Goal: Task Accomplishment & Management: Complete application form

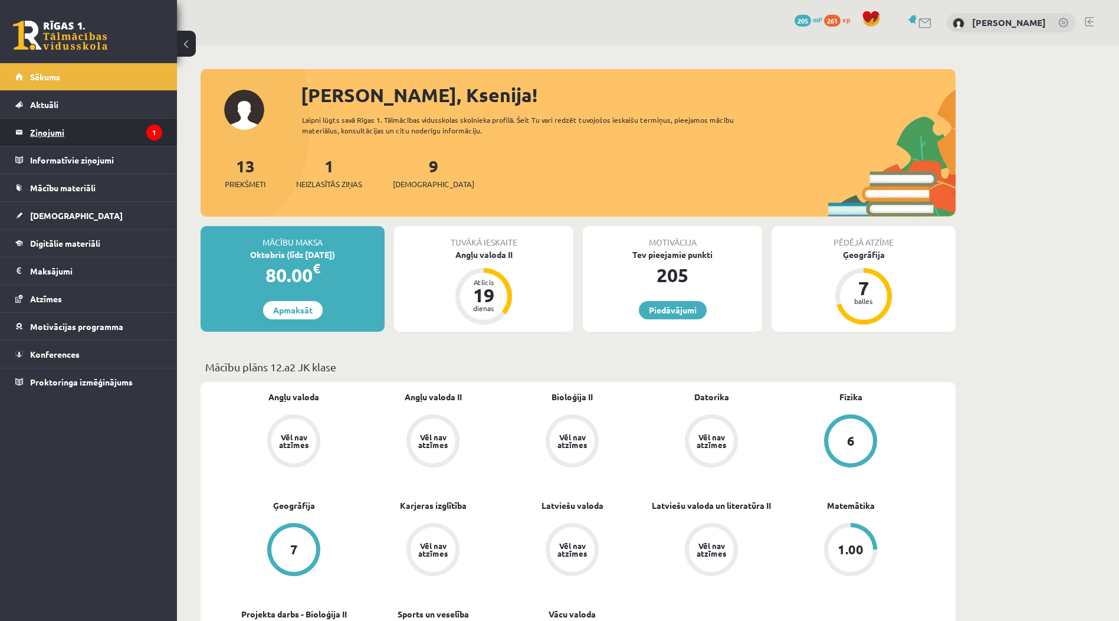
click at [100, 140] on legend "Ziņojumi 1" at bounding box center [96, 132] width 132 height 27
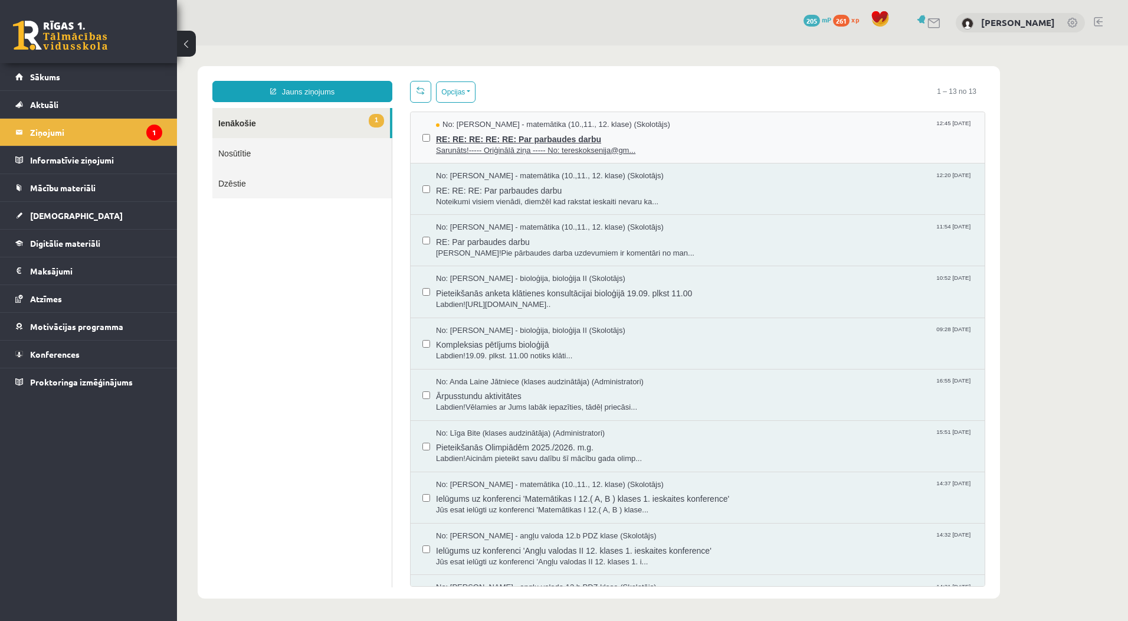
click at [639, 136] on span "RE: RE: RE: RE: RE: Par parbaudes darbu" at bounding box center [704, 137] width 537 height 15
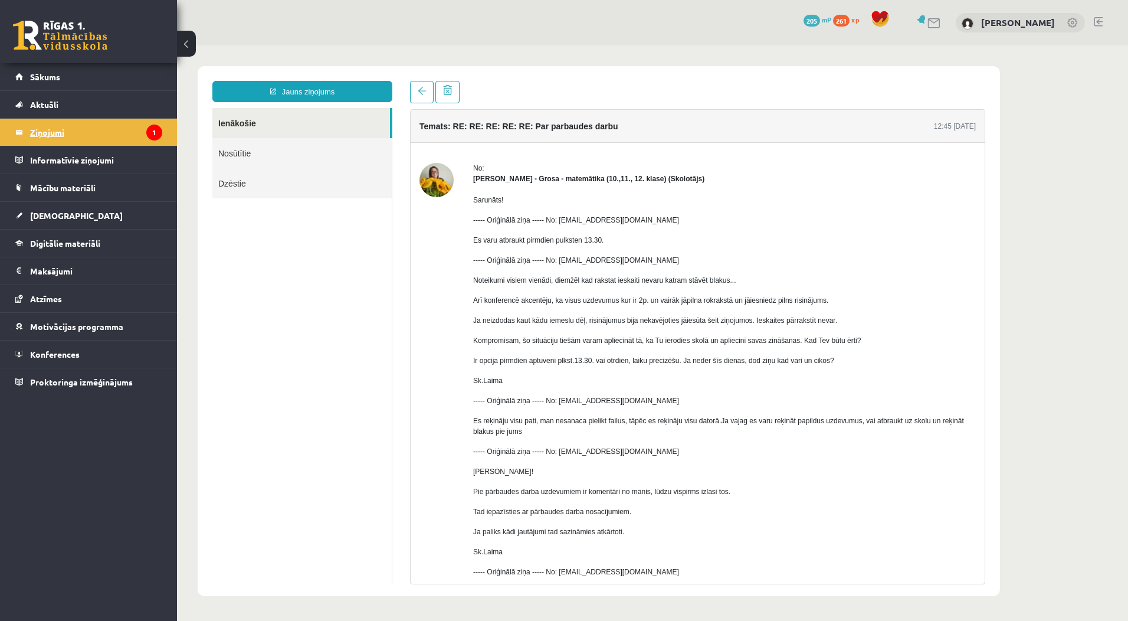
click at [97, 133] on legend "Ziņojumi 1" at bounding box center [96, 132] width 132 height 27
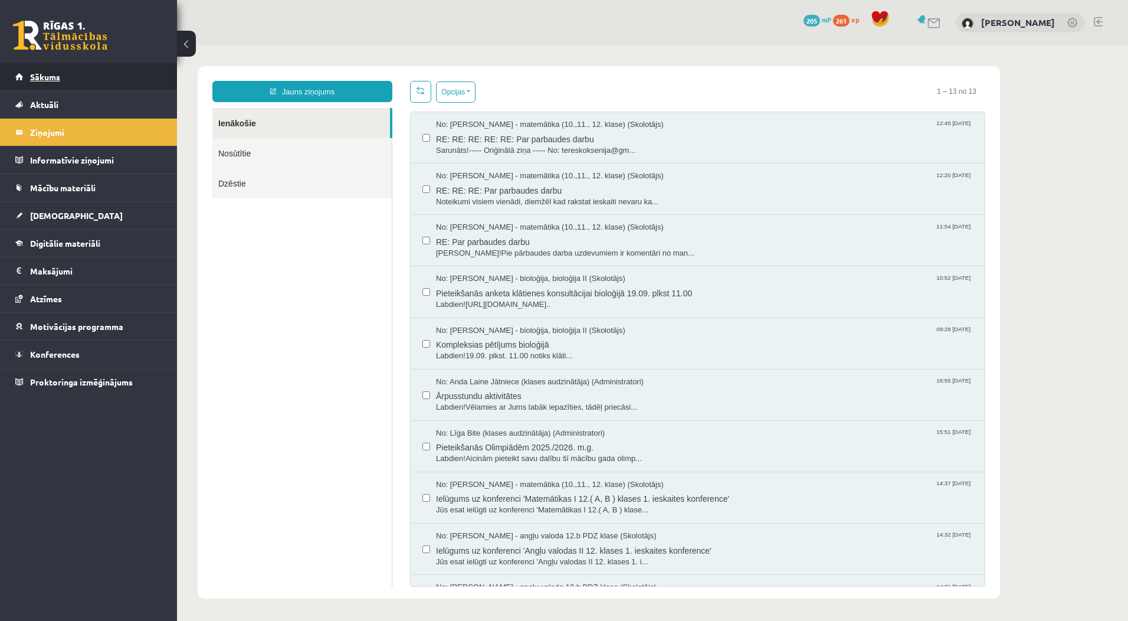
click at [115, 85] on link "Sākums" at bounding box center [88, 76] width 147 height 27
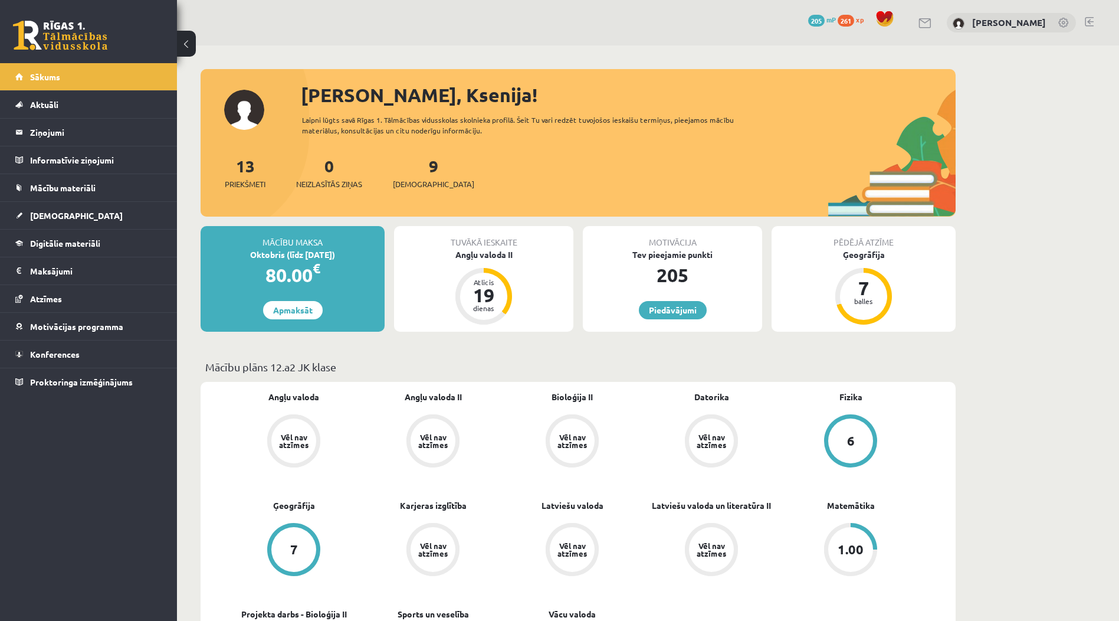
click at [419, 176] on div "9 Ieskaites" at bounding box center [433, 171] width 81 height 37
click at [42, 188] on span "Mācību materiāli" at bounding box center [62, 187] width 65 height 11
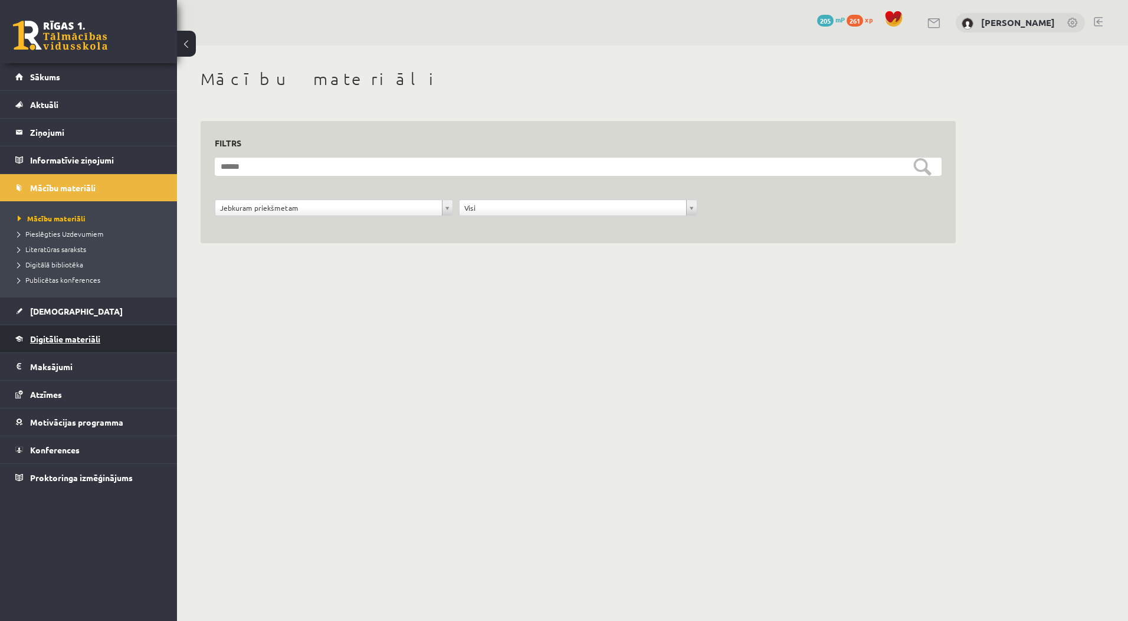
click at [61, 345] on link "Digitālie materiāli" at bounding box center [88, 338] width 147 height 27
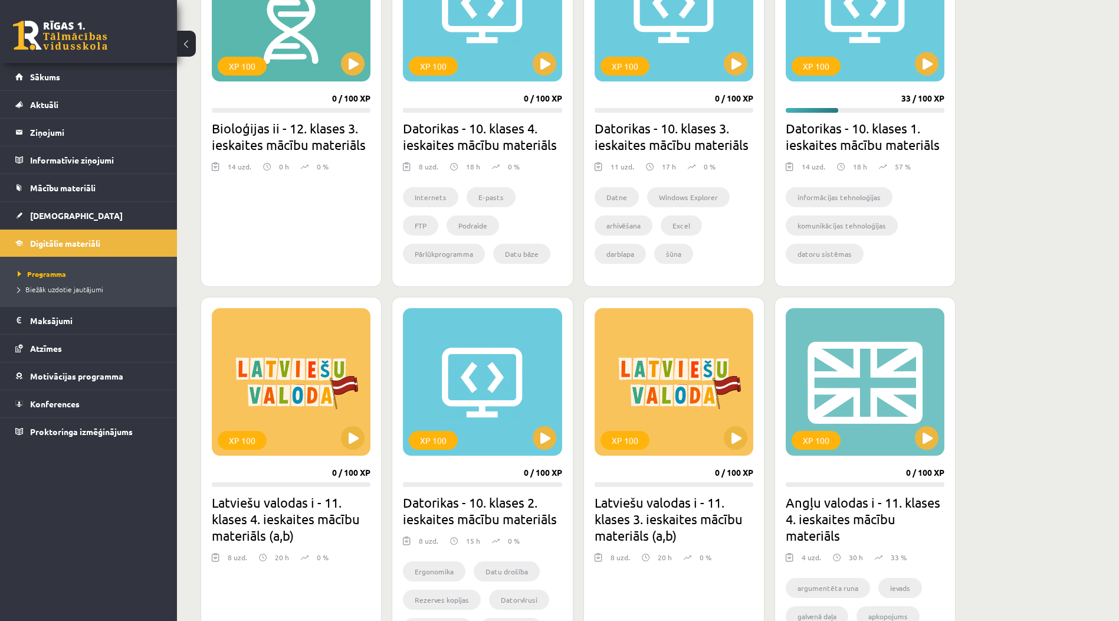
scroll to position [410, 0]
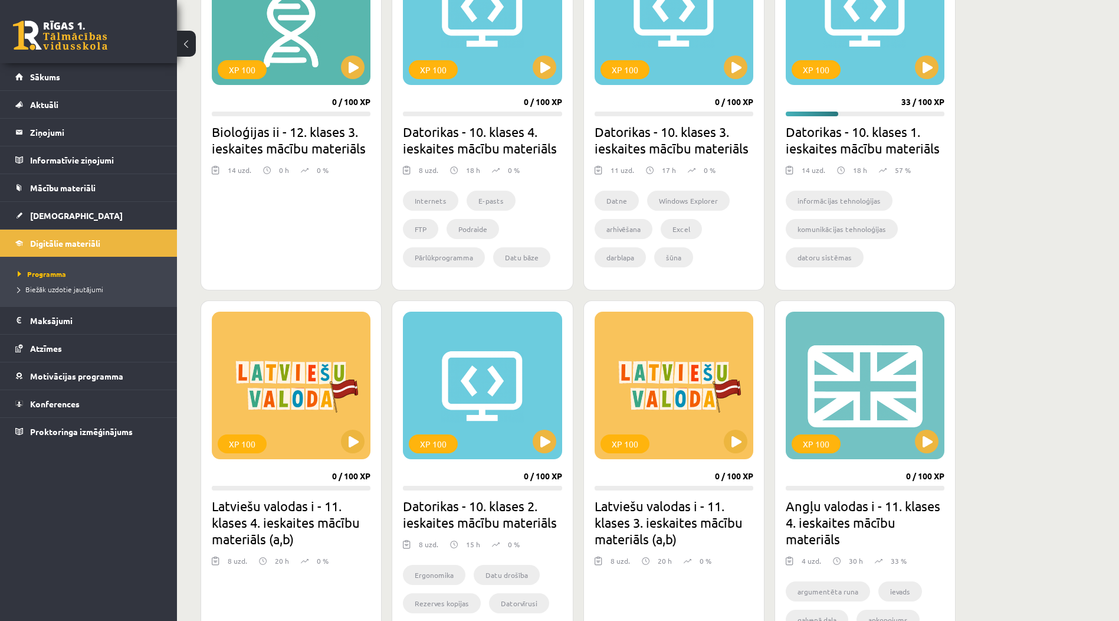
drag, startPoint x: 664, startPoint y: 403, endPoint x: 1020, endPoint y: 438, distance: 357.9
click at [1020, 438] on div "Mana statistika 261 Nopelnītie punkti 3 Apgūtās tēmas 24 Izpildīti uzdevumi 98 …" at bounding box center [648, 393] width 942 height 1516
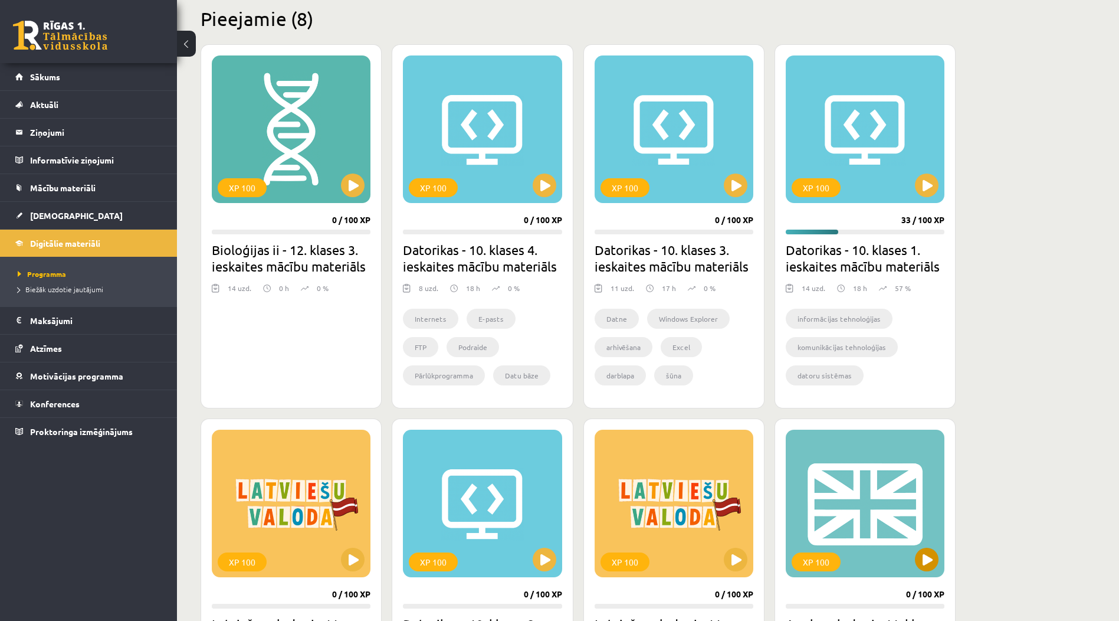
scroll to position [469, 0]
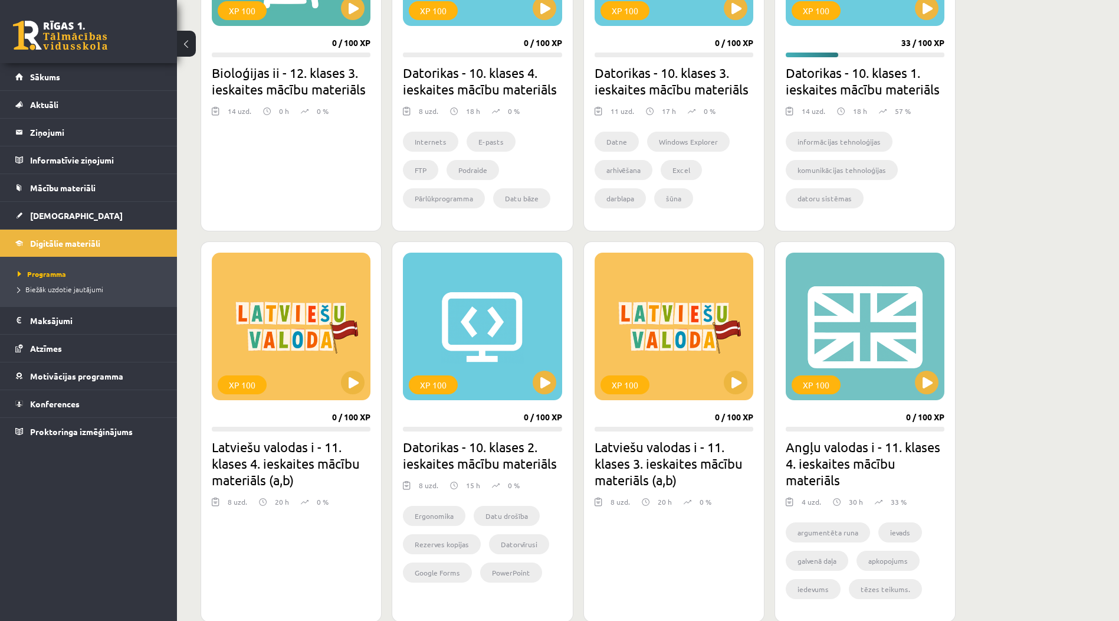
click at [727, 404] on div "XP 100 0 / 100 XP Latviešu valodas i - 11. klases 3. ieskaites mācību materiāls…" at bounding box center [673, 431] width 181 height 380
click at [727, 398] on div "XP 100" at bounding box center [674, 325] width 159 height 147
click at [723, 391] on div "XP 100" at bounding box center [674, 325] width 159 height 147
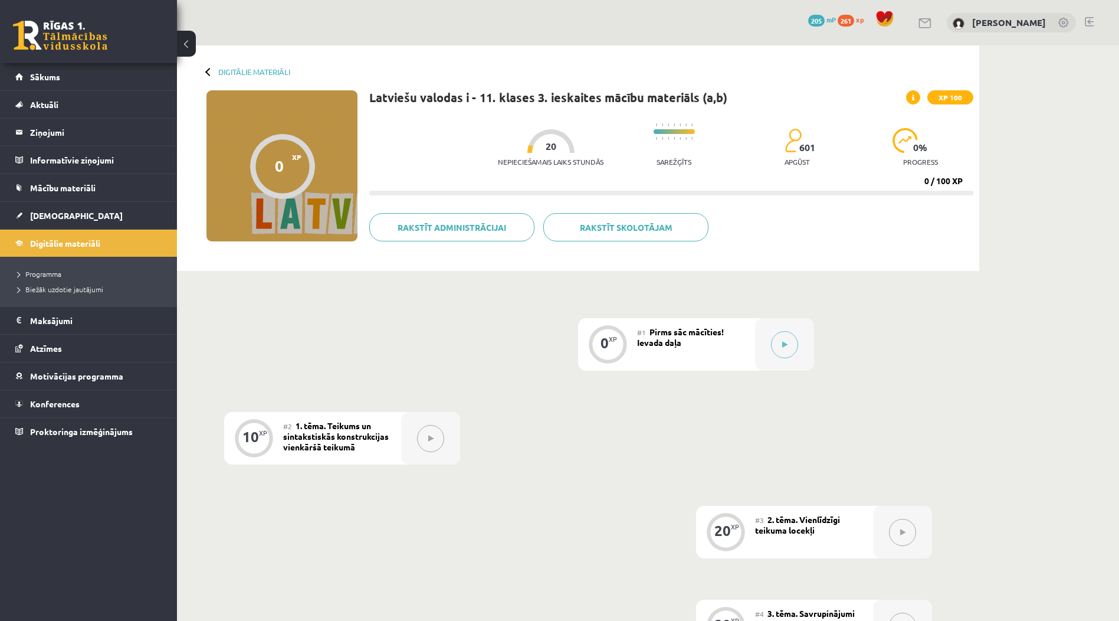
click at [718, 360] on div "#1 Pirms sāc mācīties! Ievada daļa" at bounding box center [696, 344] width 118 height 52
click at [773, 346] on button at bounding box center [784, 344] width 27 height 27
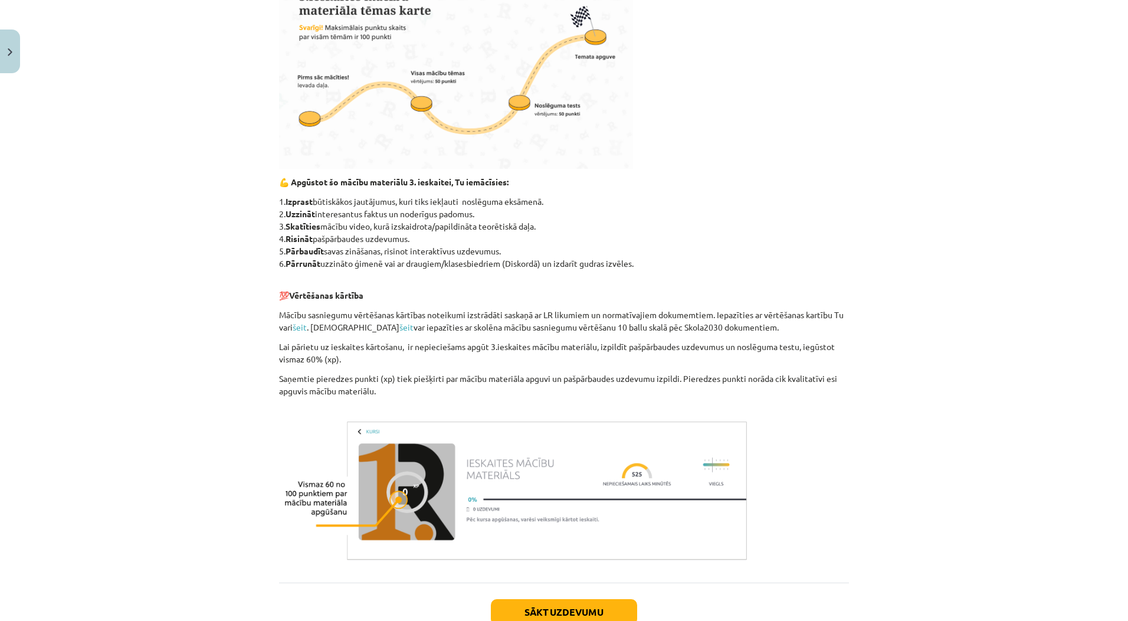
scroll to position [590, 0]
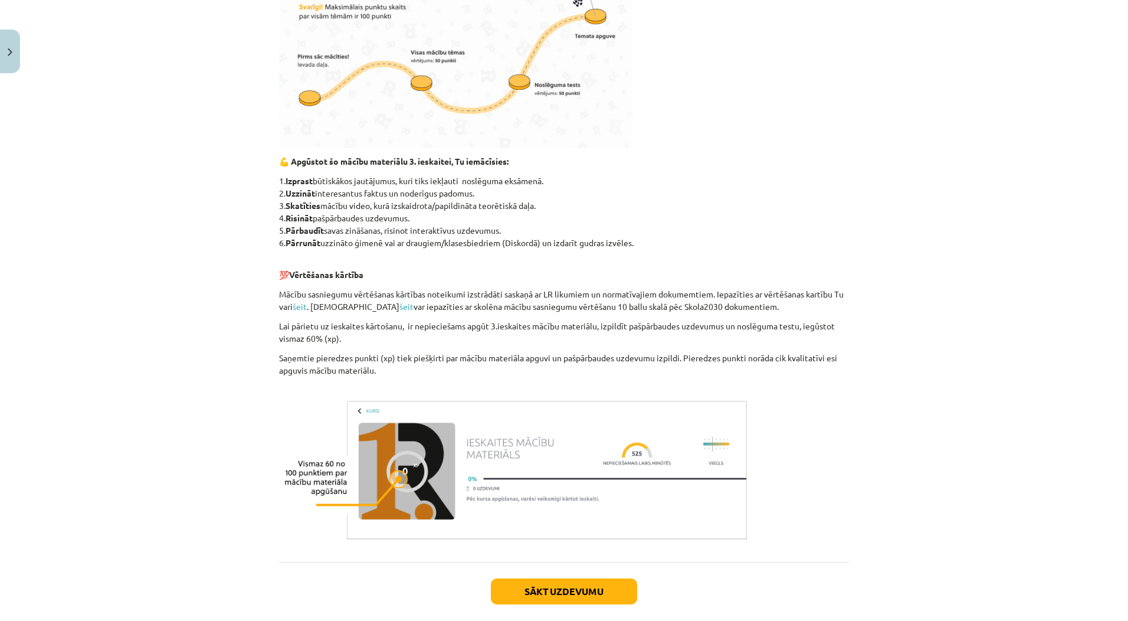
drag, startPoint x: 715, startPoint y: 323, endPoint x: 692, endPoint y: 319, distance: 23.5
drag, startPoint x: 692, startPoint y: 319, endPoint x: 655, endPoint y: 281, distance: 53.0
click at [655, 281] on div "Vai tev kādreiz ir nācies aizdomāties, kāpēc teikumi dažkārt izklausās tik bagā…" at bounding box center [564, 82] width 570 height 923
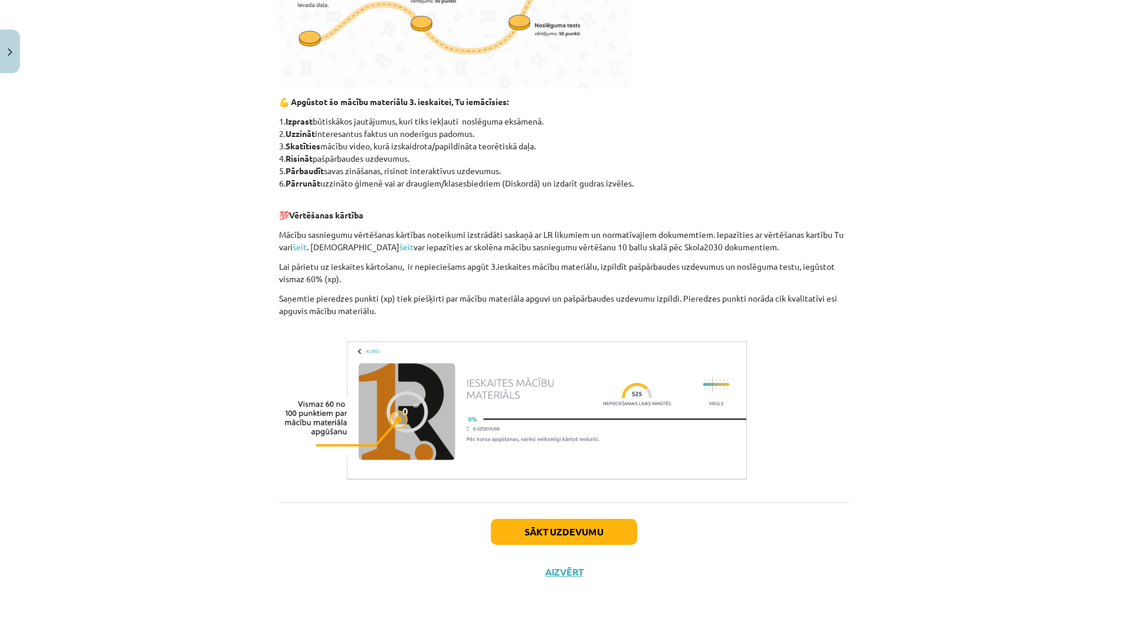
scroll to position [650, 0]
click at [543, 535] on button "Sākt uzdevumu" at bounding box center [564, 531] width 146 height 26
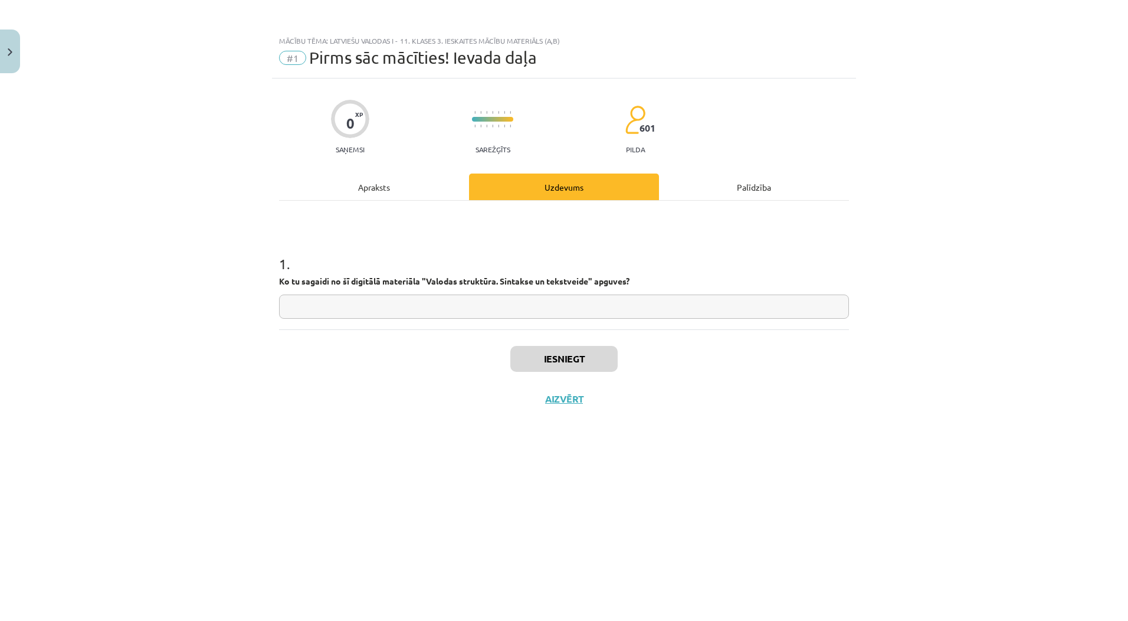
scroll to position [0, 0]
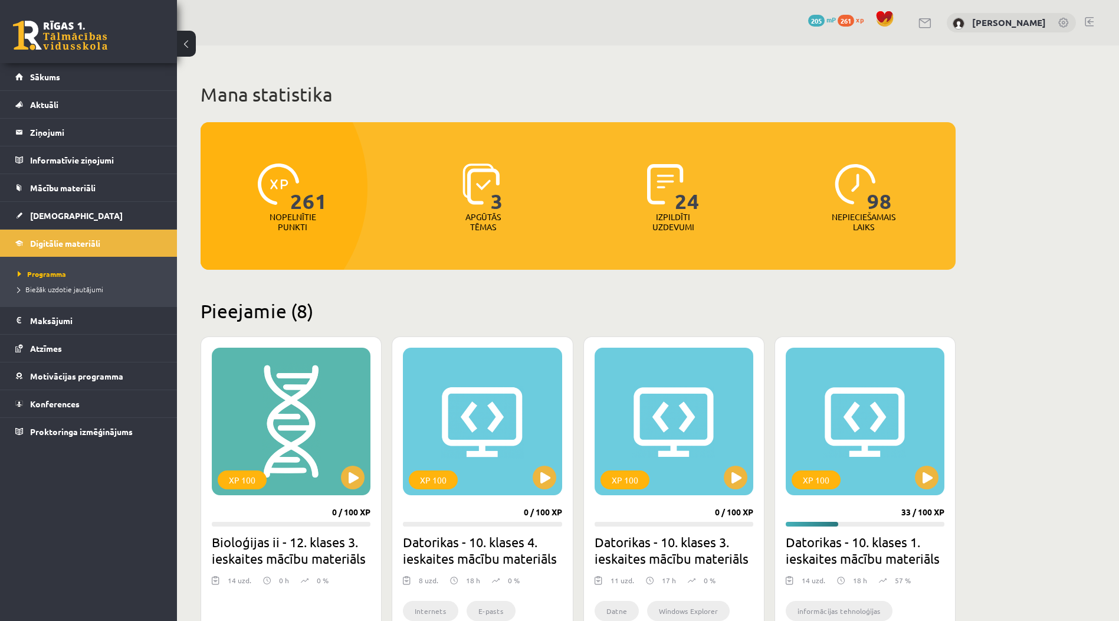
scroll to position [469, 0]
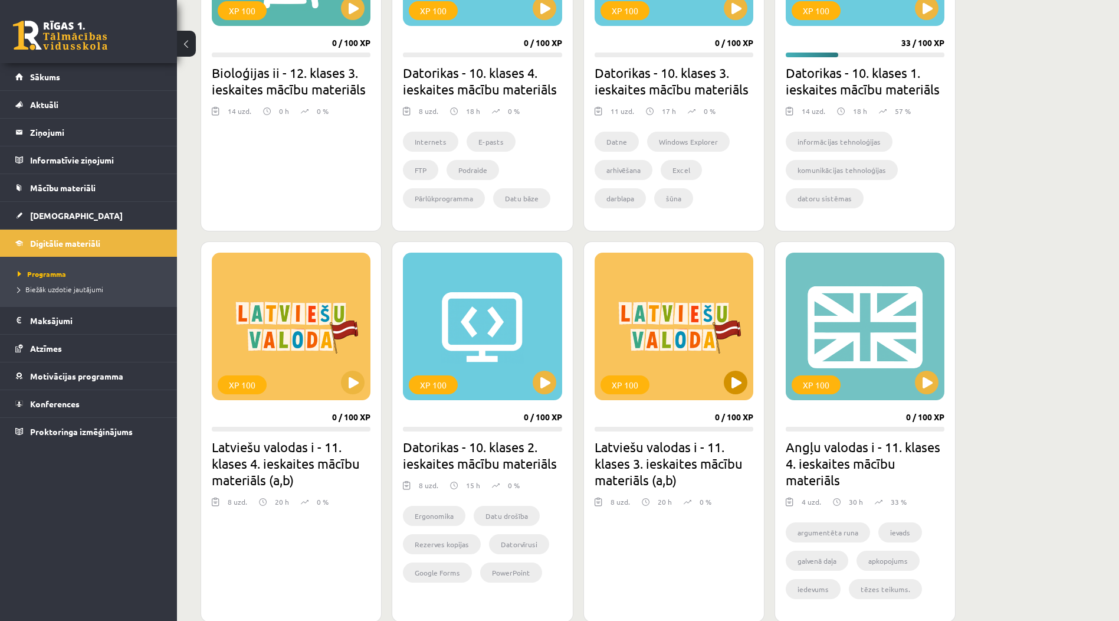
click at [711, 375] on div "XP 100" at bounding box center [674, 325] width 159 height 147
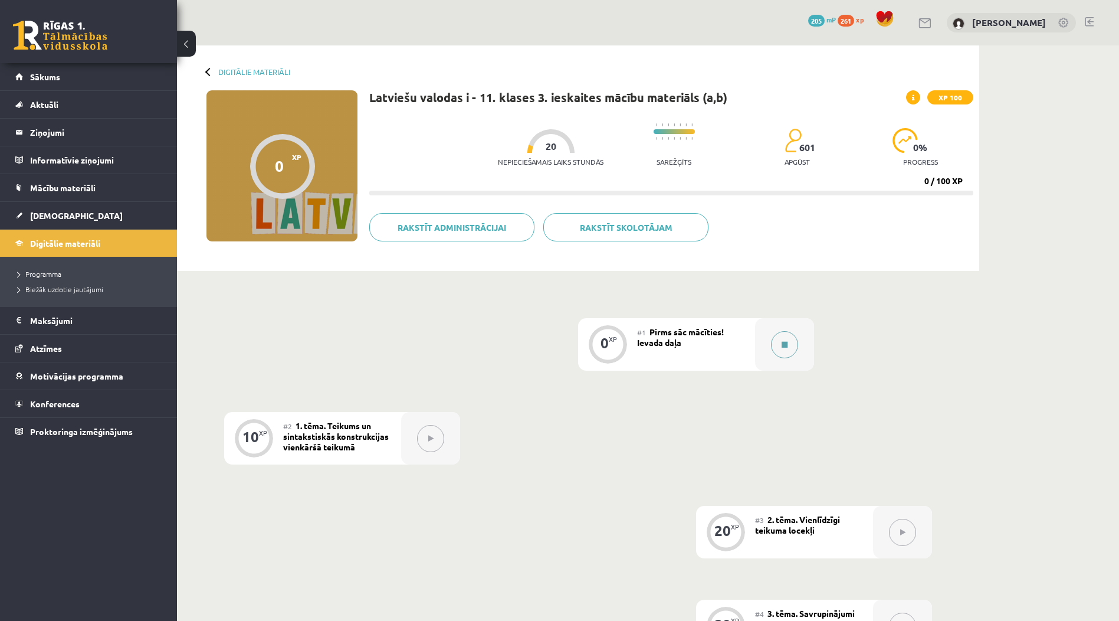
click at [769, 332] on div at bounding box center [784, 344] width 59 height 52
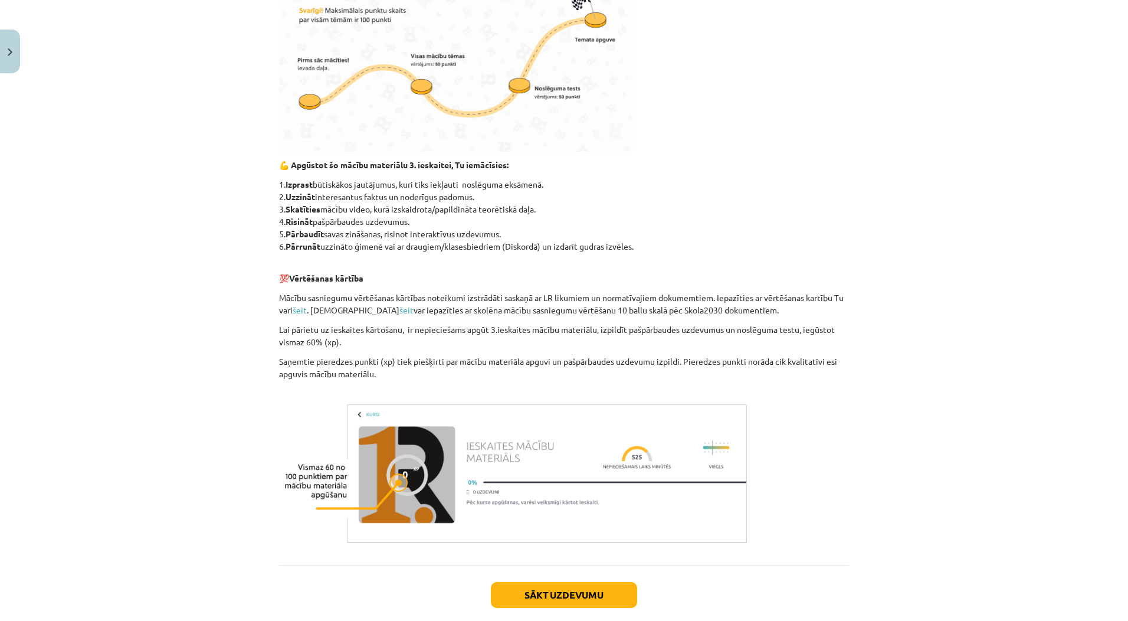
scroll to position [650, 0]
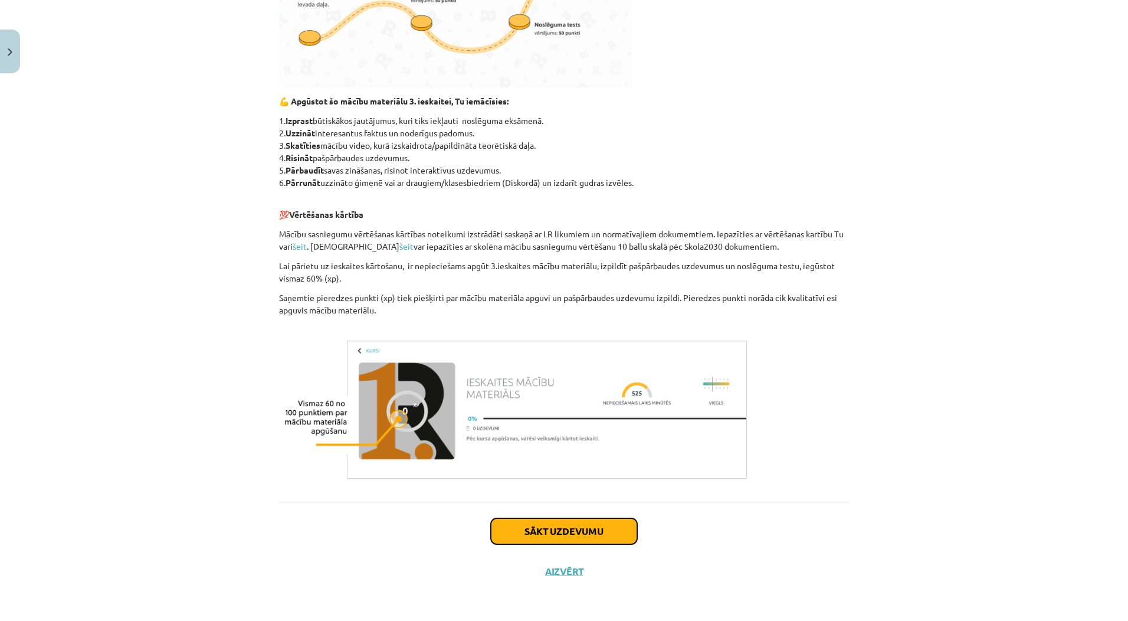
click at [597, 541] on button "Sākt uzdevumu" at bounding box center [564, 531] width 146 height 26
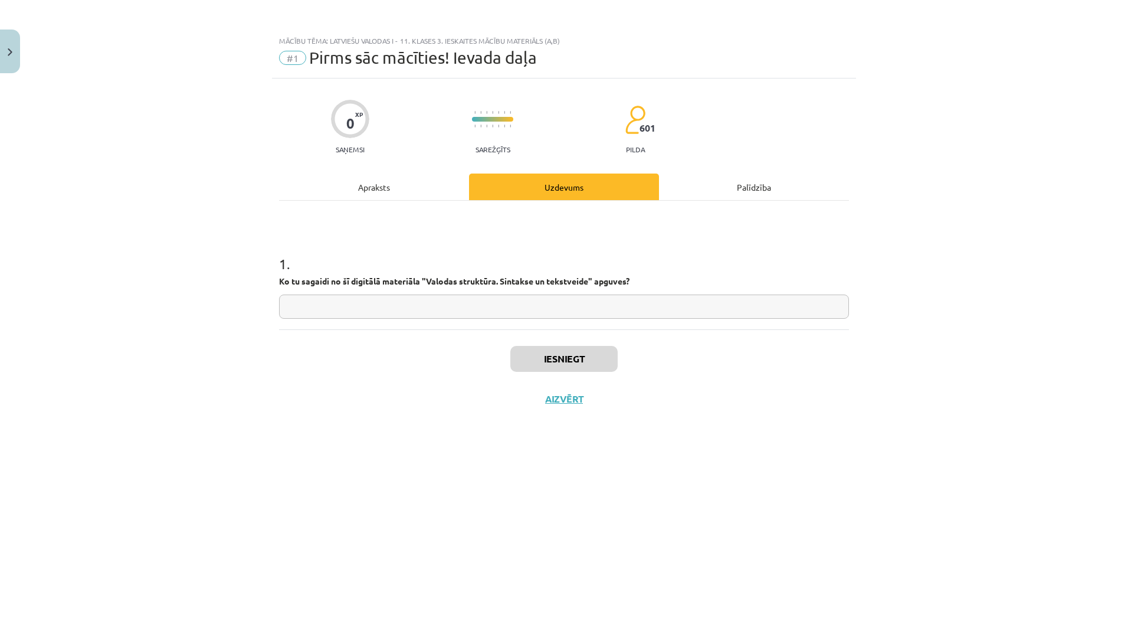
scroll to position [0, 0]
click at [318, 309] on input "text" at bounding box center [564, 306] width 570 height 24
type input "*"
type input "**********"
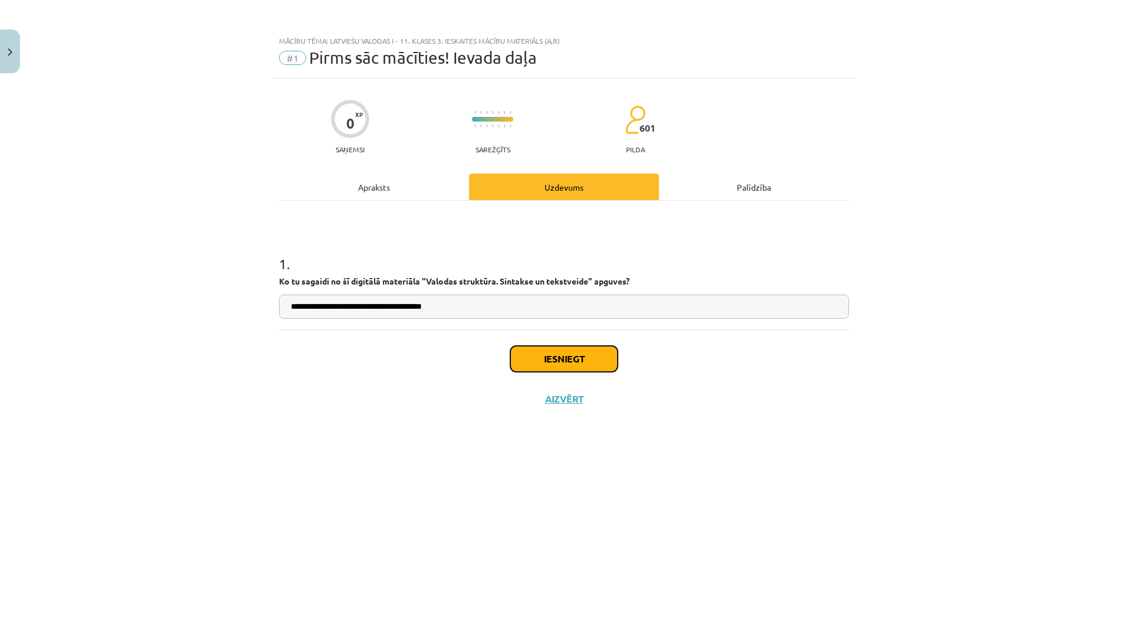
click at [557, 355] on button "Iesniegt" at bounding box center [563, 359] width 107 height 26
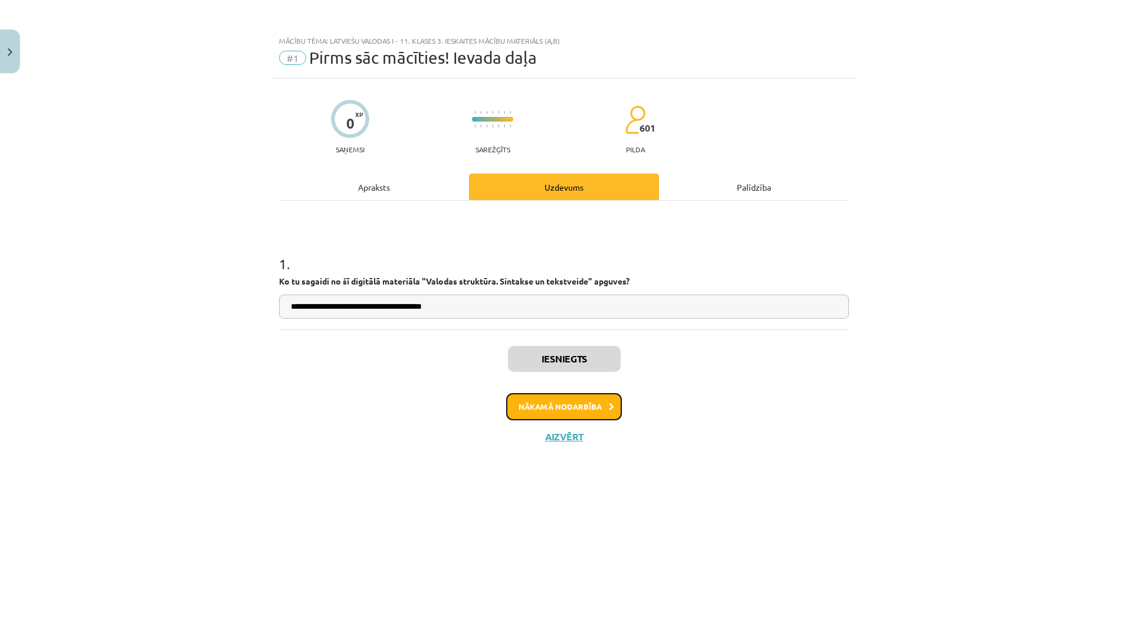
click at [547, 408] on button "Nākamā nodarbība" at bounding box center [564, 406] width 116 height 27
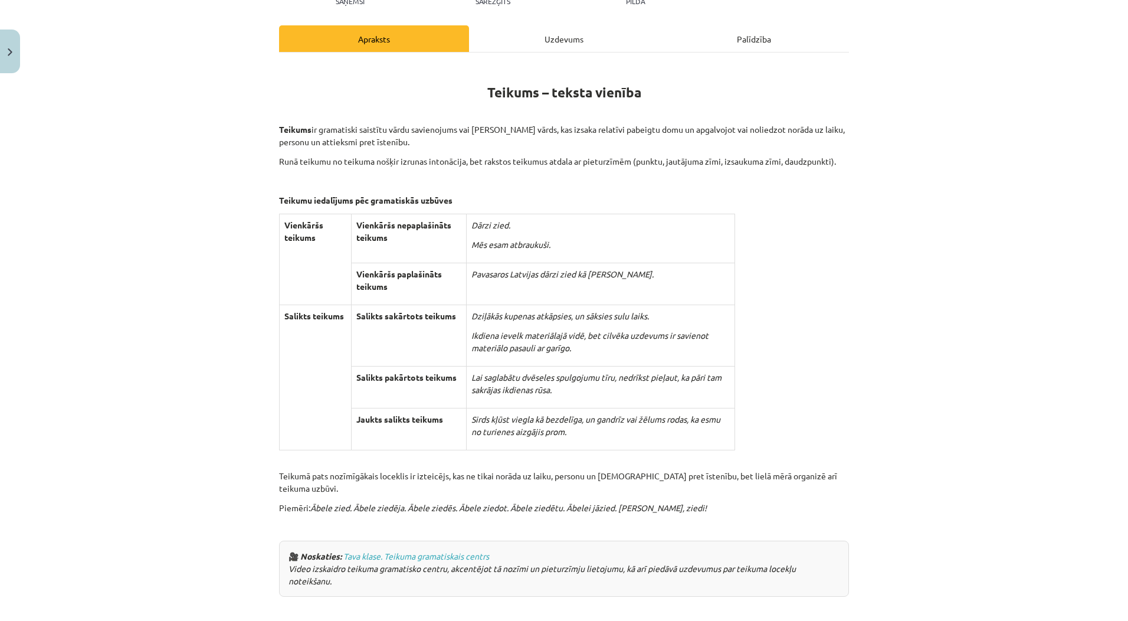
scroll to position [177, 0]
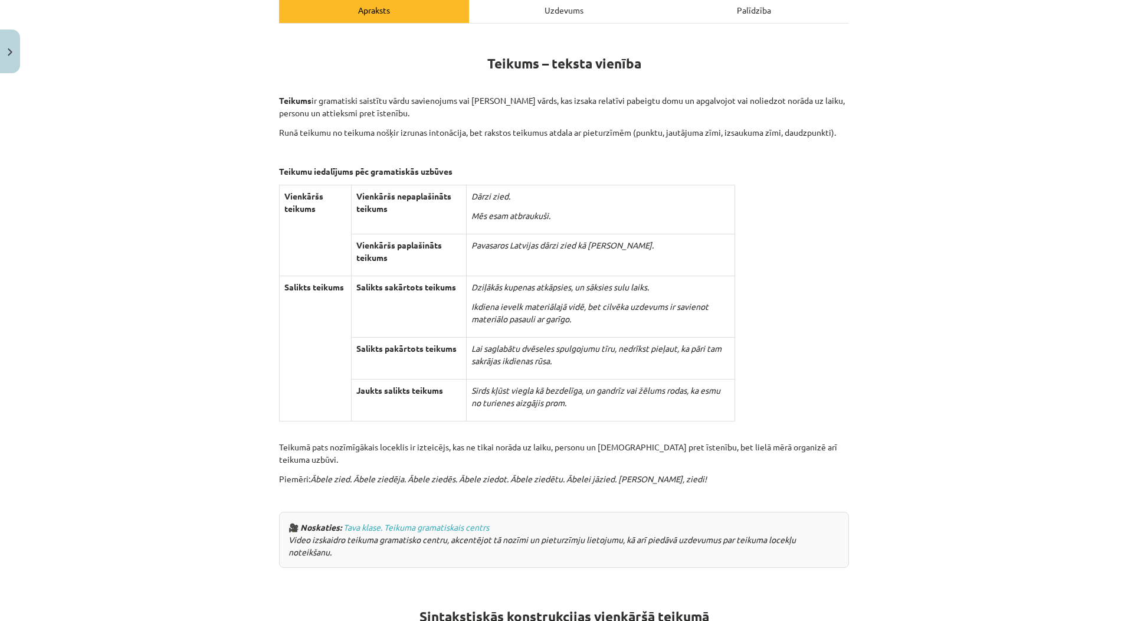
drag, startPoint x: 1095, startPoint y: 1, endPoint x: 726, endPoint y: 122, distance: 388.9
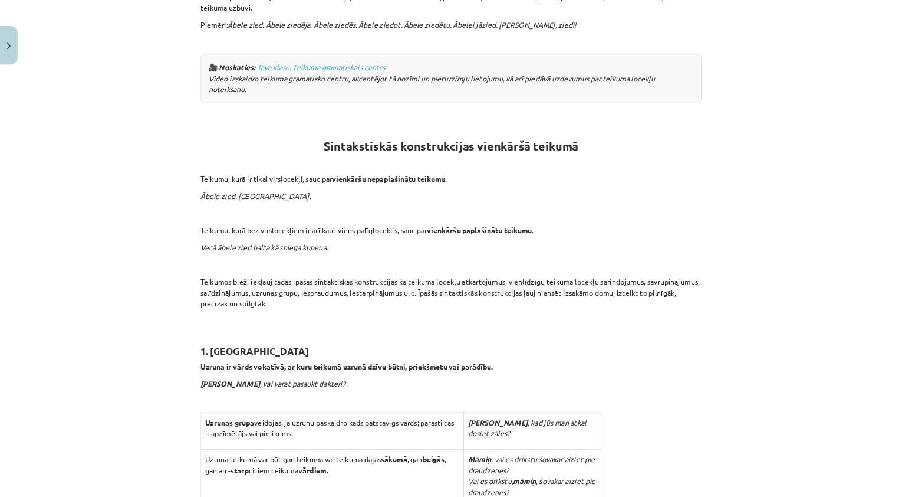
scroll to position [628, 0]
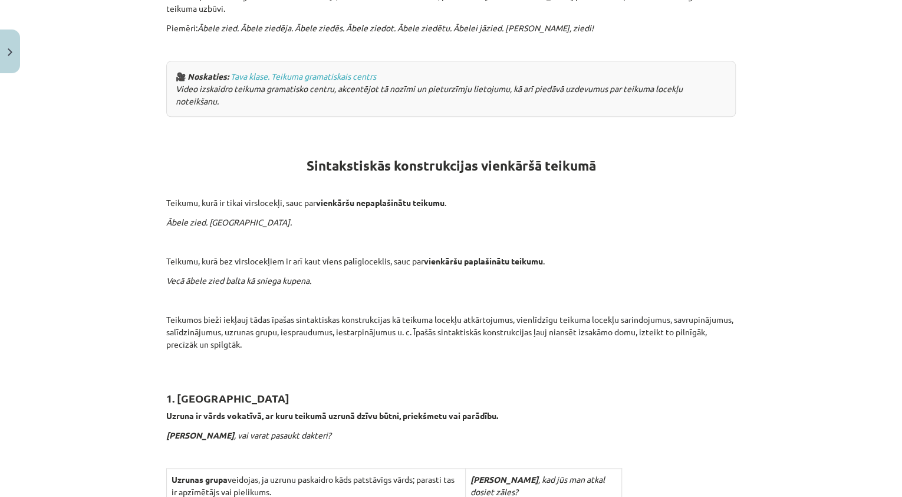
drag, startPoint x: 1062, startPoint y: 0, endPoint x: 470, endPoint y: 171, distance: 616.4
click at [470, 177] on p at bounding box center [451, 183] width 570 height 12
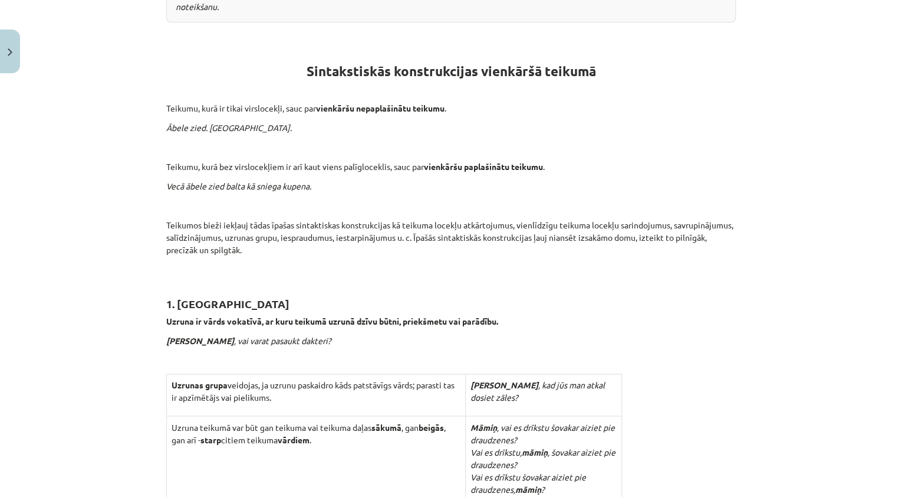
scroll to position [864, 0]
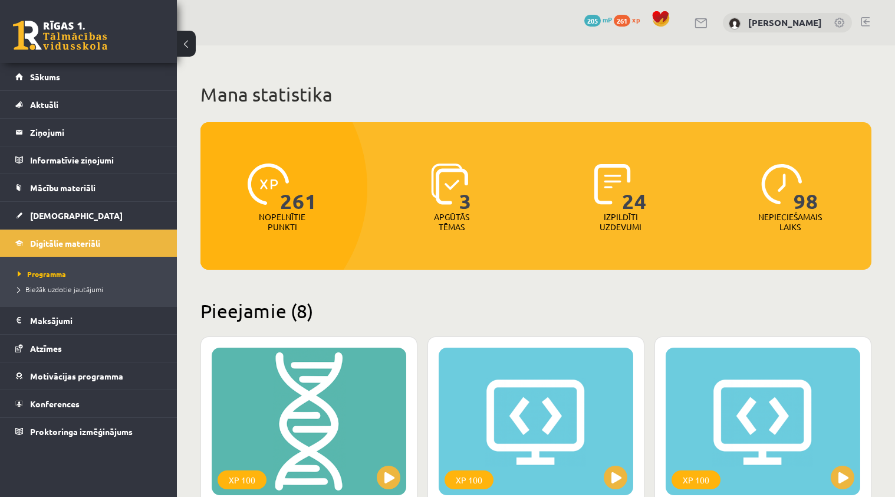
scroll to position [469, 0]
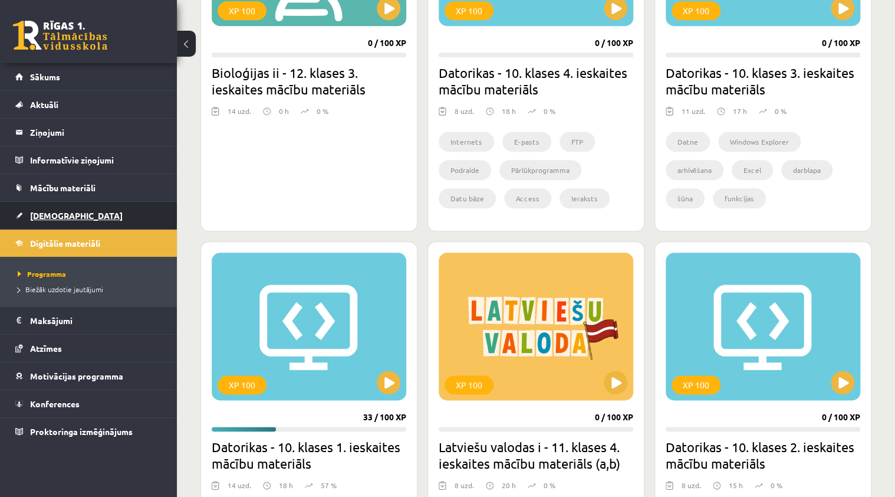
click at [111, 222] on link "[DEMOGRAPHIC_DATA]" at bounding box center [88, 215] width 147 height 27
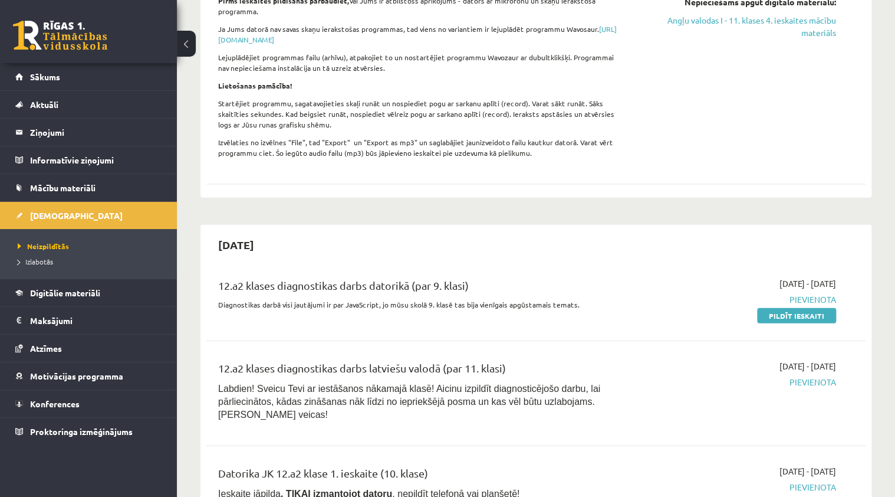
scroll to position [1227, 0]
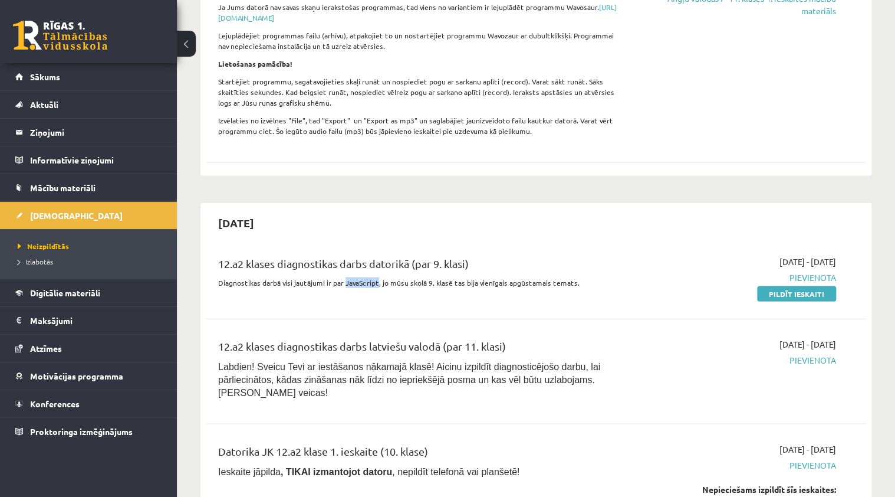
drag, startPoint x: 342, startPoint y: 251, endPoint x: 375, endPoint y: 251, distance: 32.4
click at [375, 277] on p "Diagnostikas darbā visi jautājumi ir par JavaScript, jo mūsu skolā 9. klasē tas…" at bounding box center [421, 282] width 406 height 11
drag, startPoint x: 375, startPoint y: 251, endPoint x: 364, endPoint y: 251, distance: 10.6
copy p "JavaScript"
click at [512, 209] on div "[DATE]" at bounding box center [535, 223] width 659 height 28
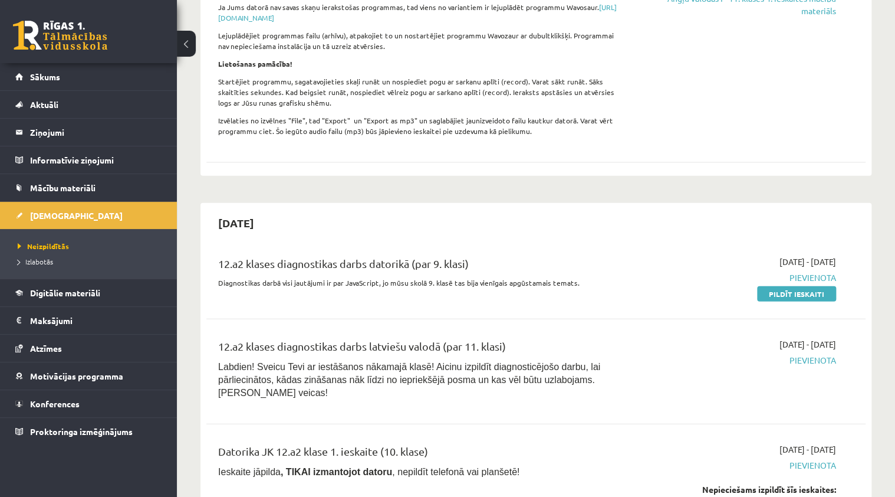
drag, startPoint x: 816, startPoint y: 265, endPoint x: 484, endPoint y: 32, distance: 405.7
click at [816, 286] on link "Pildīt ieskaiti" at bounding box center [796, 293] width 79 height 15
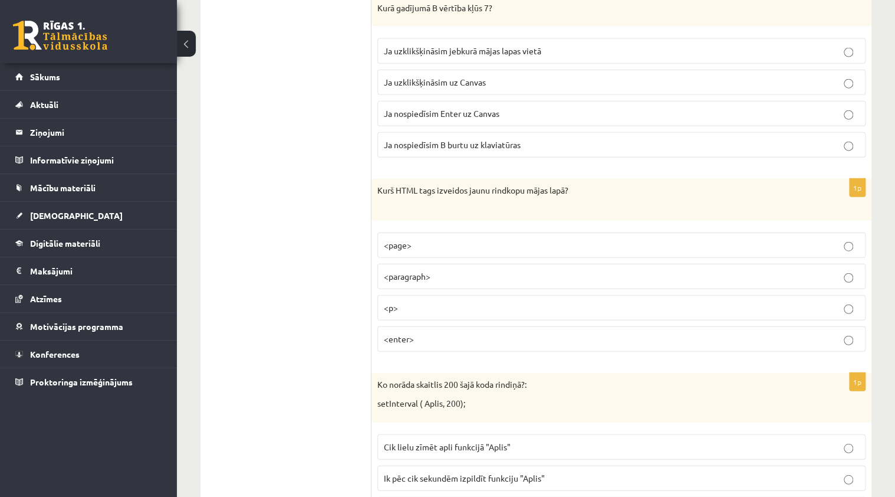
scroll to position [5887, 0]
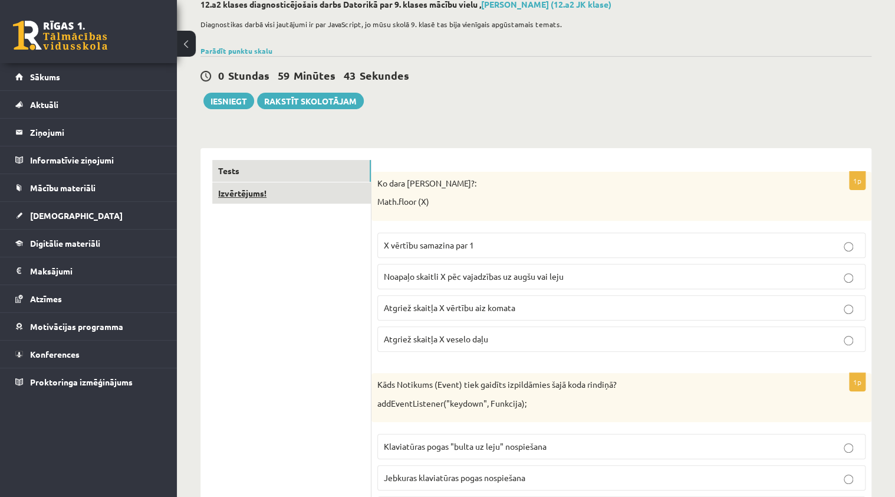
click at [257, 191] on link "Izvērtējums!" at bounding box center [291, 193] width 159 height 22
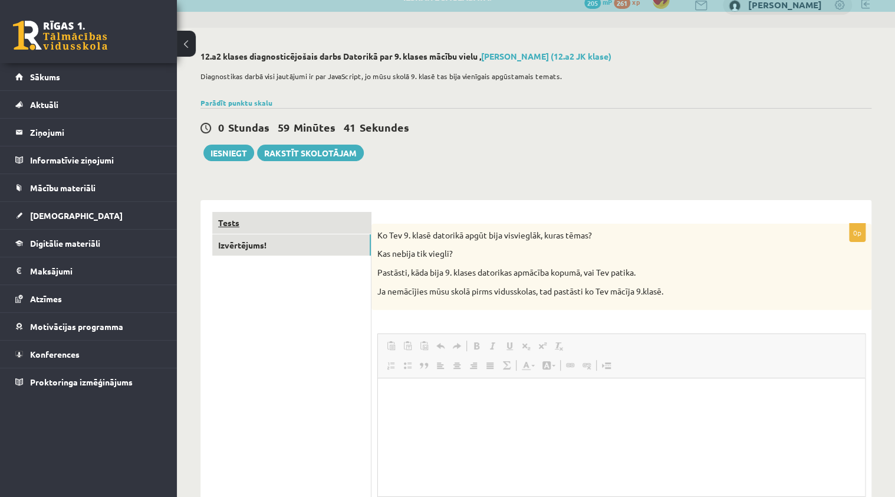
scroll to position [0, 0]
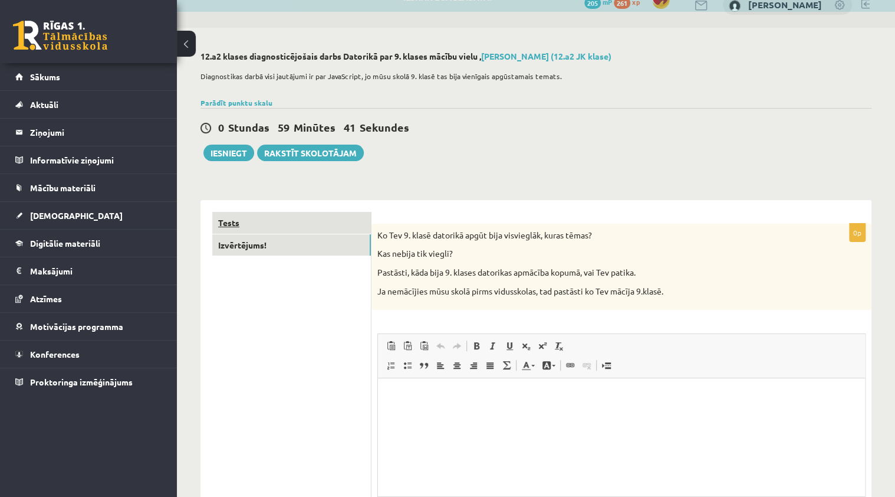
click at [271, 221] on link "Tests" at bounding box center [291, 223] width 159 height 22
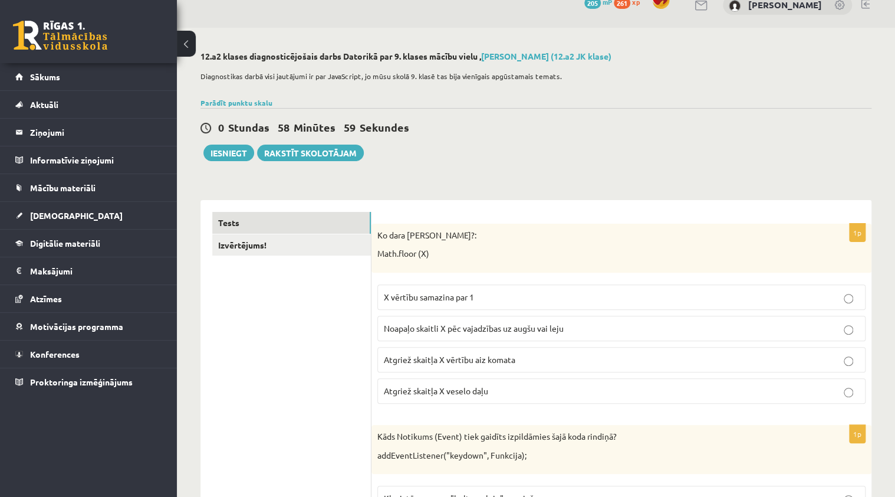
click at [441, 394] on p "Atgriež skaitļa X veselo daļu" at bounding box center [621, 391] width 475 height 12
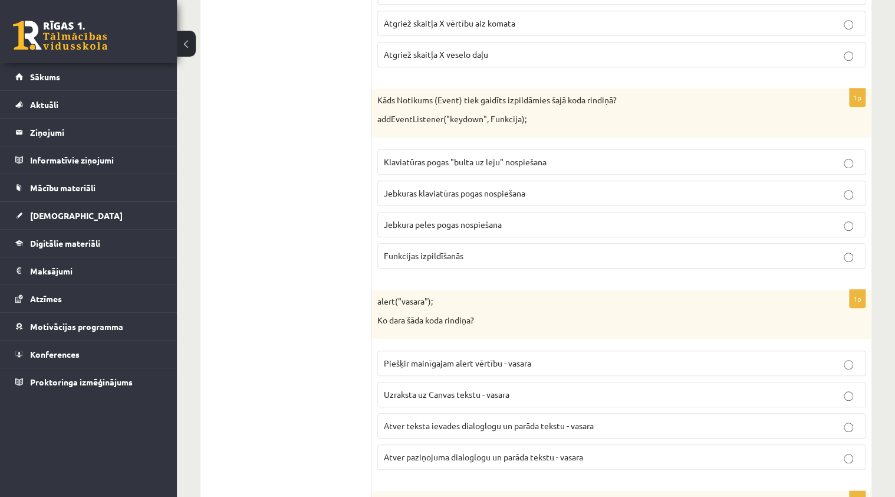
scroll to position [395, 0]
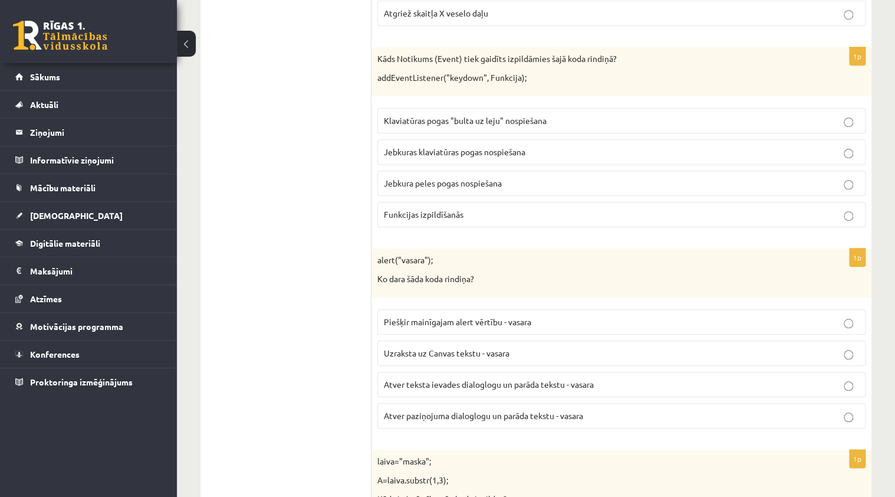
click at [543, 155] on p "Jebkuras klaviatūras pogas nospiešana" at bounding box center [621, 152] width 475 height 12
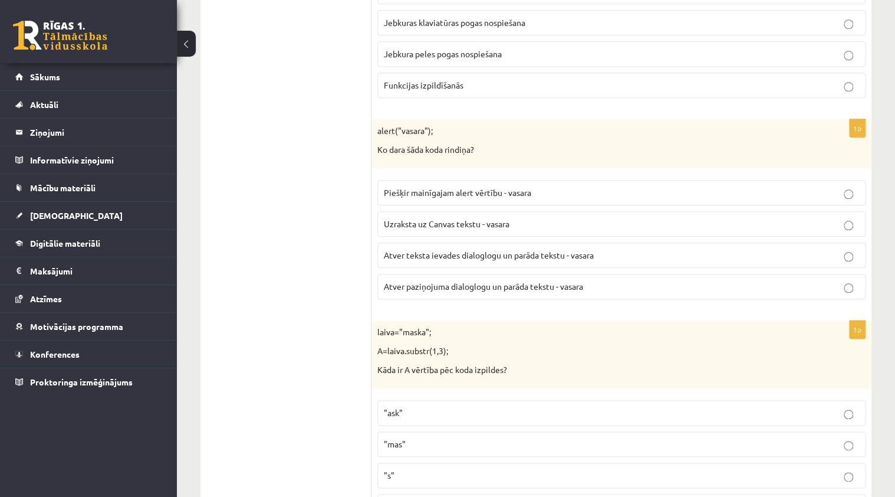
scroll to position [537, 0]
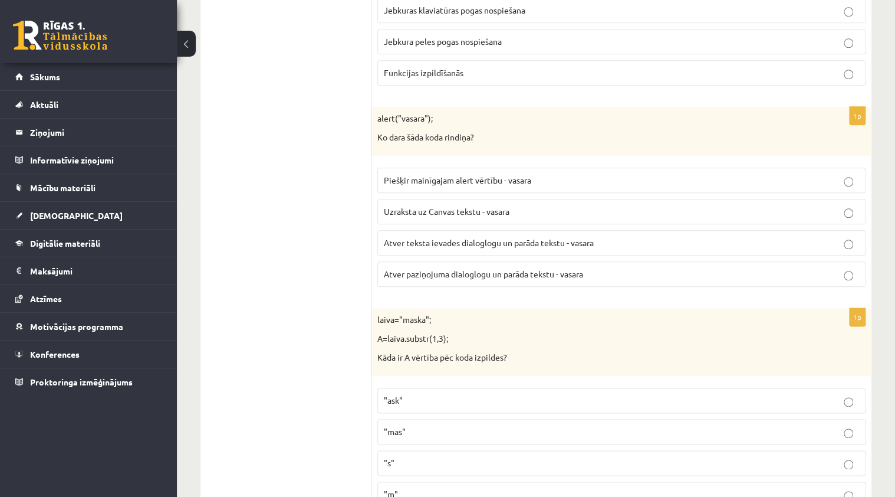
click at [453, 276] on p "Atver paziņojuma dialoglogu un parāda tekstu - vasara" at bounding box center [621, 274] width 475 height 12
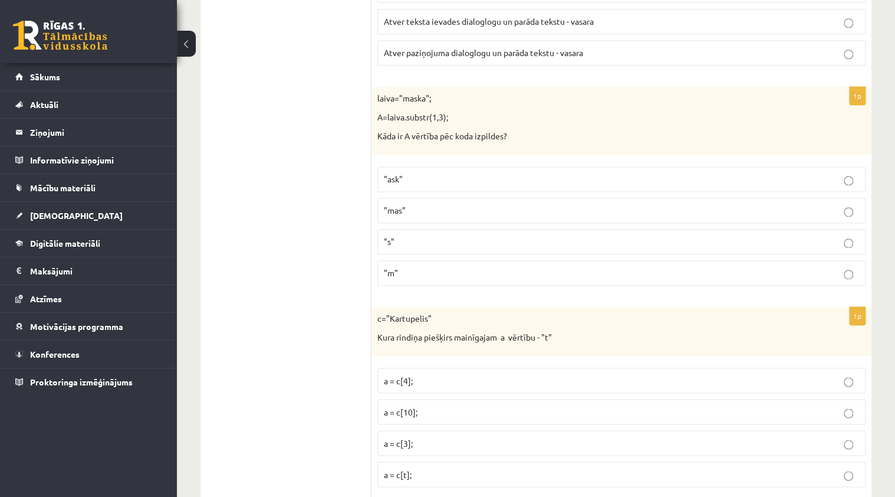
scroll to position [820, 0]
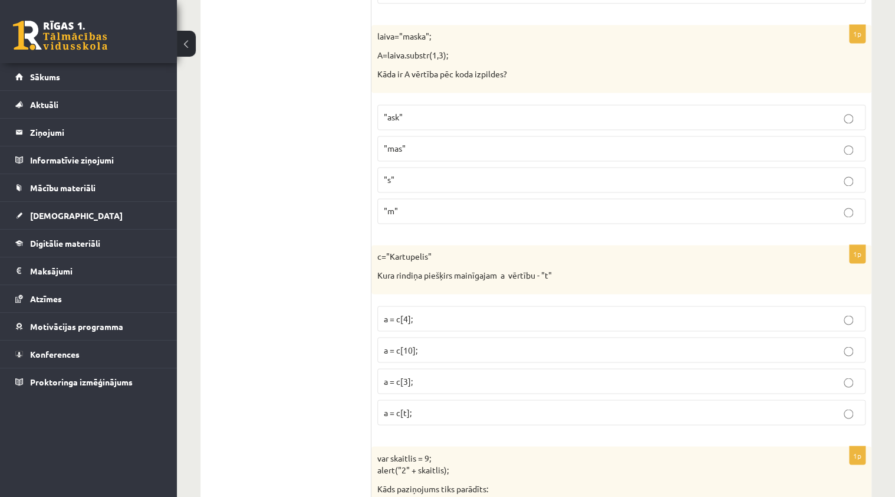
click at [411, 116] on p ""ask"" at bounding box center [621, 117] width 475 height 12
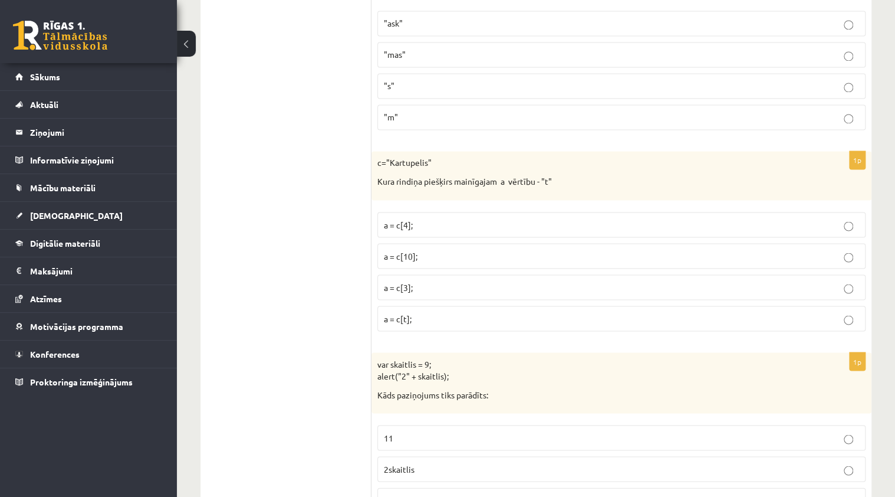
scroll to position [914, 0]
click at [412, 316] on p "a = c[t];" at bounding box center [621, 317] width 475 height 12
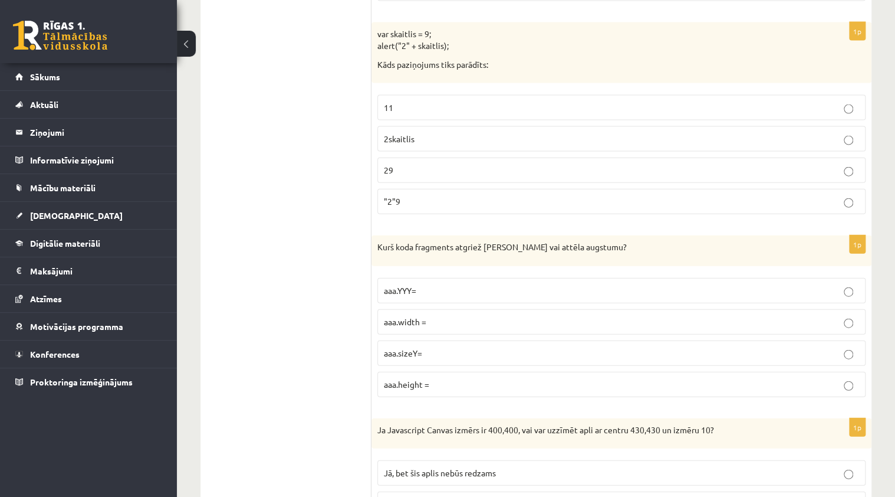
scroll to position [1245, 0]
click at [487, 166] on p "29" at bounding box center [621, 169] width 475 height 12
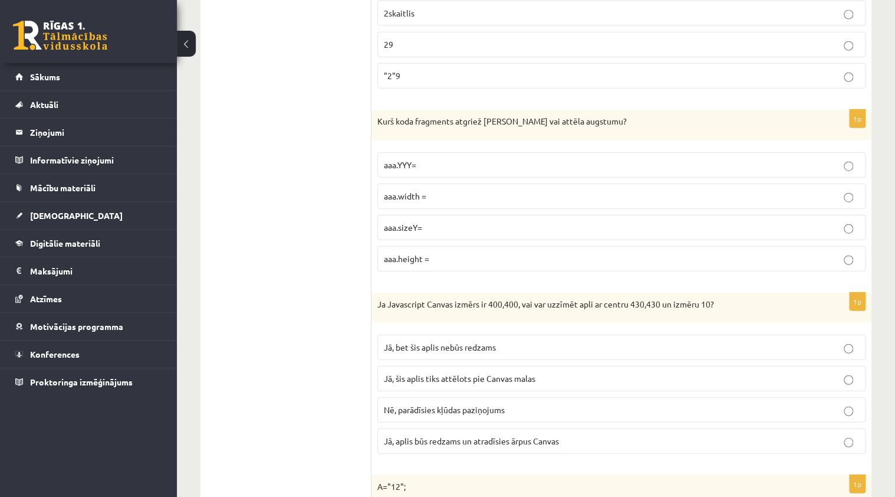
scroll to position [1386, 0]
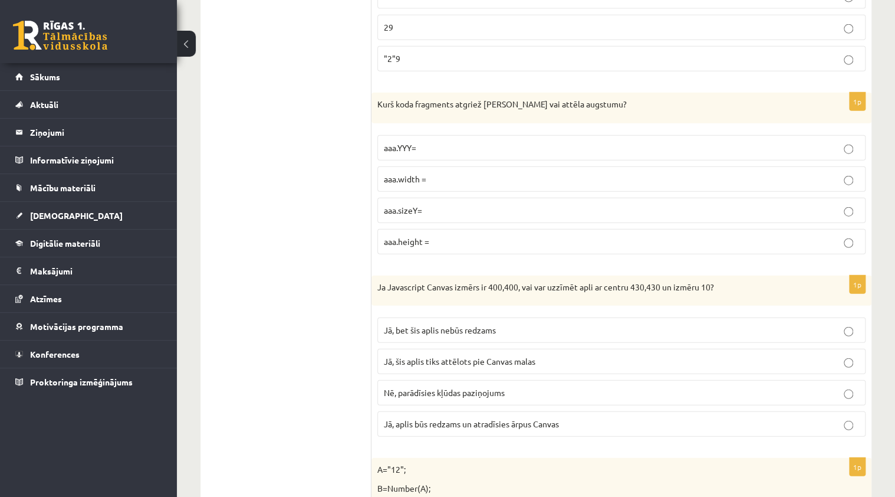
click at [495, 239] on p "aaa.height =" at bounding box center [621, 241] width 475 height 12
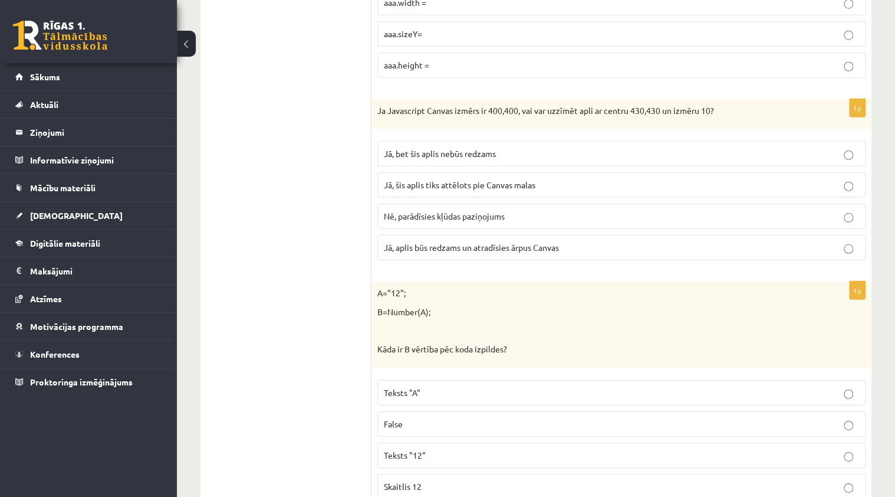
scroll to position [1575, 0]
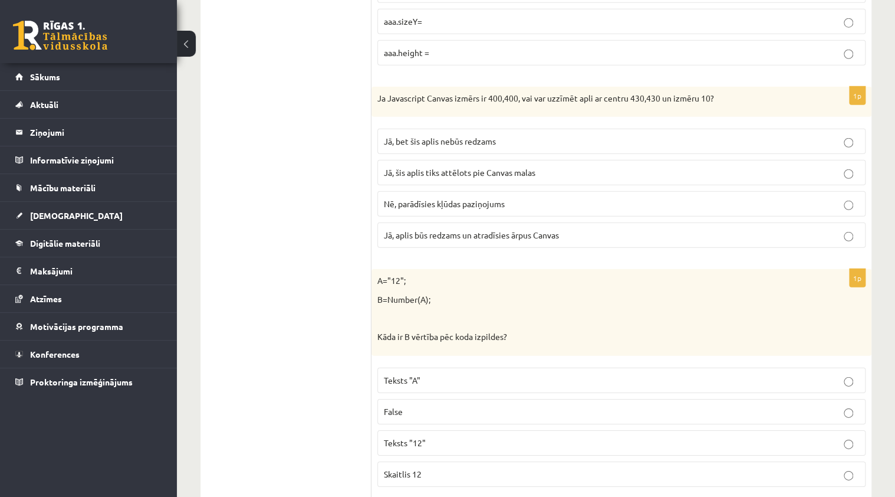
click at [565, 173] on label "Jā, šis aplis tiks attēlots pie Canvas malas" at bounding box center [622, 172] width 488 height 25
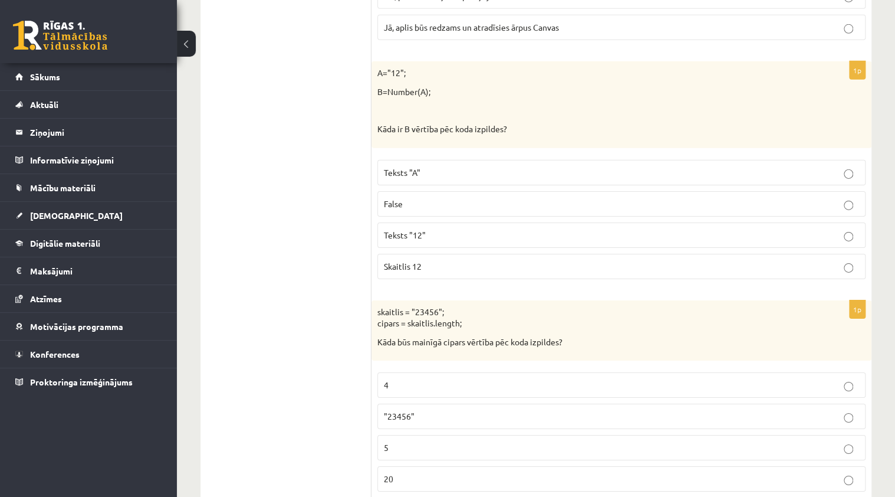
scroll to position [1811, 0]
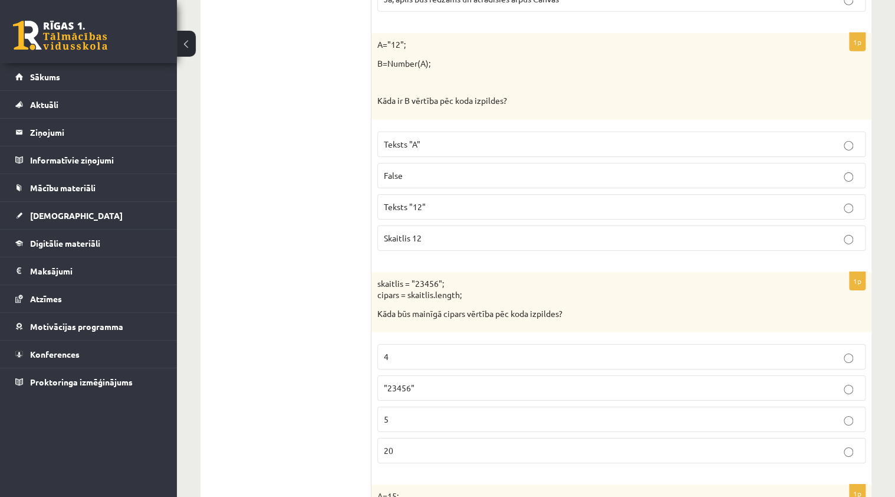
click at [508, 234] on p "Skaitlis 12" at bounding box center [621, 238] width 475 height 12
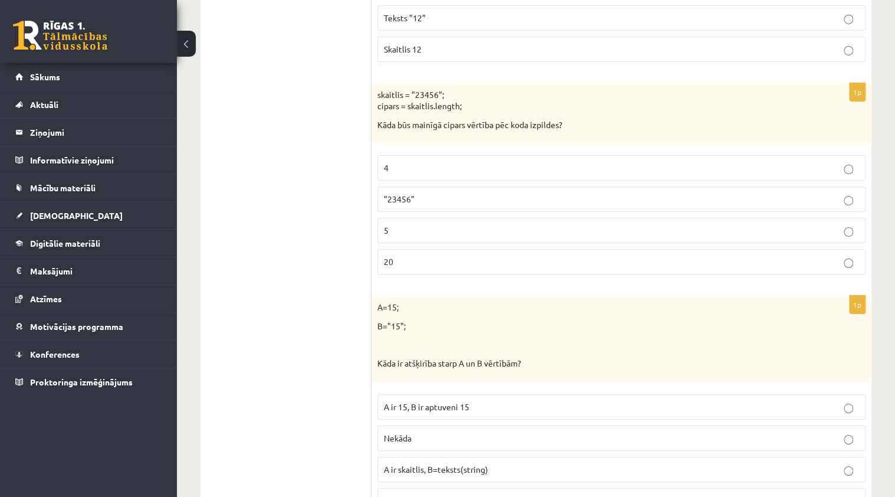
scroll to position [2047, 0]
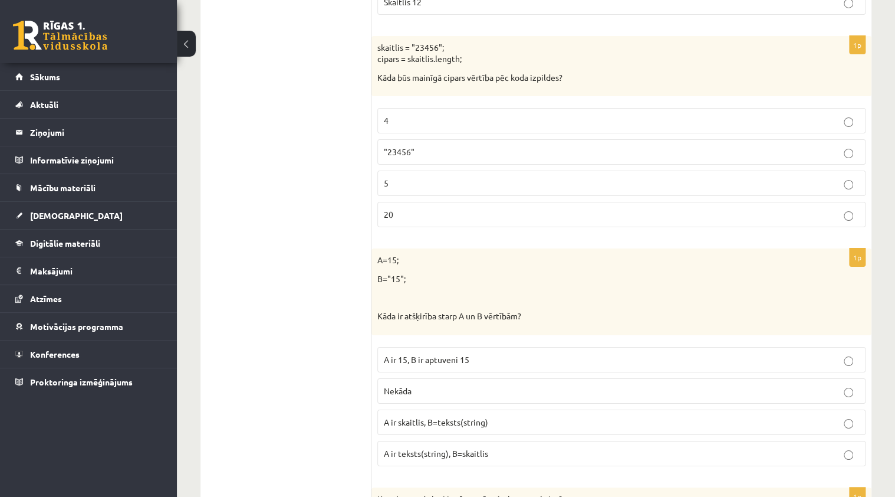
click at [461, 146] on p ""23456"" at bounding box center [621, 152] width 475 height 12
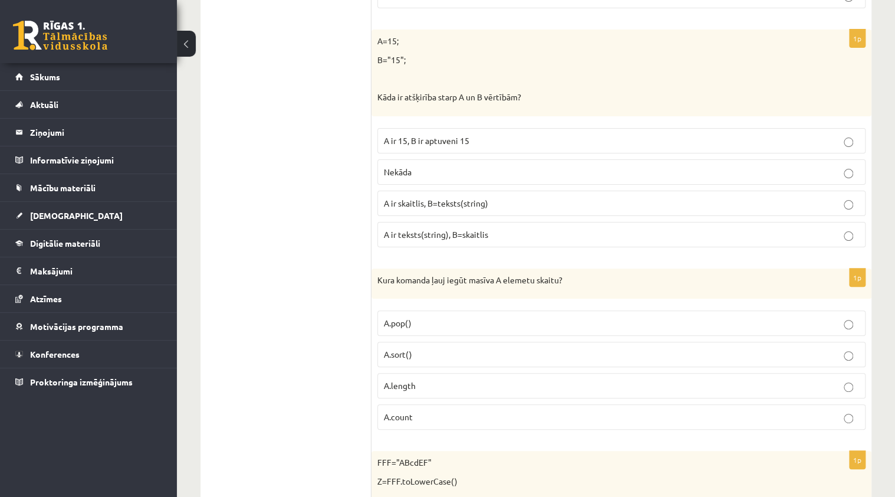
scroll to position [2283, 0]
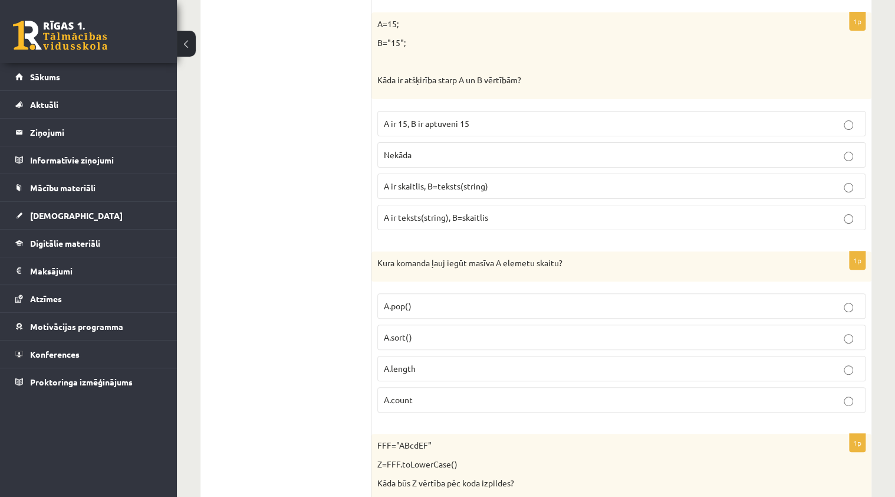
click at [480, 117] on p "A ir 15, B ir aptuveni 15" at bounding box center [621, 123] width 475 height 12
click at [464, 180] on span "A ir skaitlis, B=teksts(string)" at bounding box center [436, 185] width 104 height 11
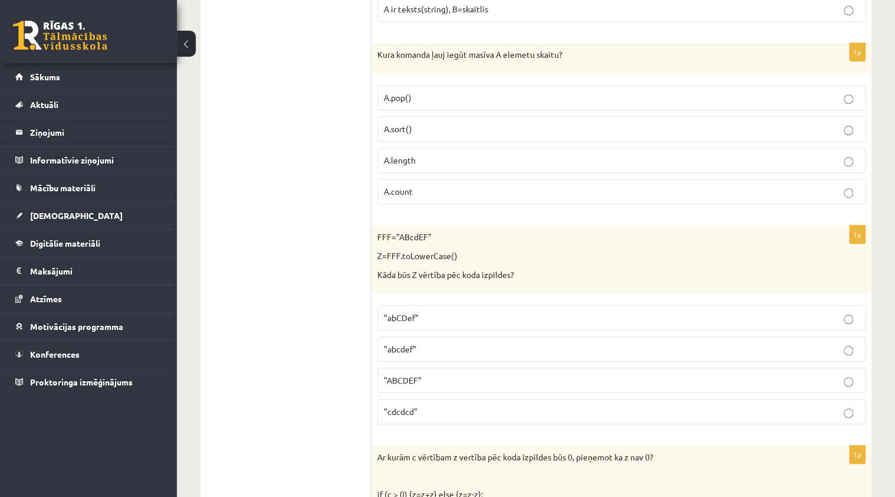
scroll to position [2519, 0]
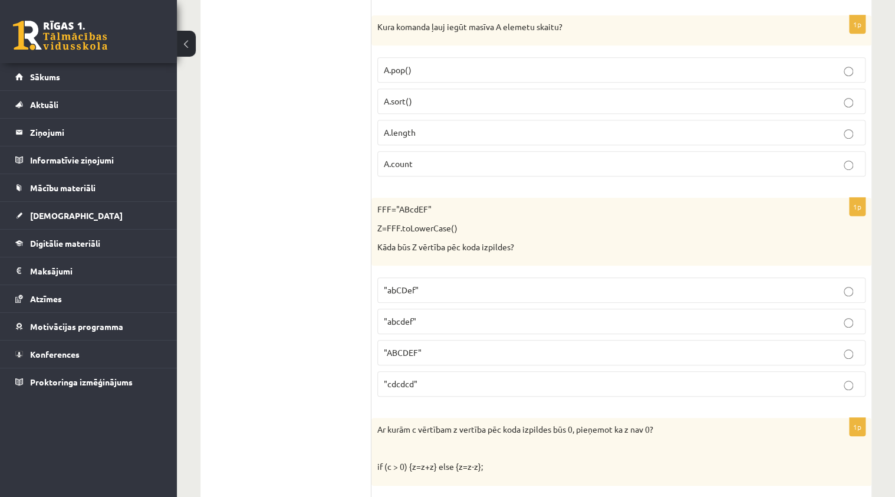
click at [491, 88] on label "A.sort()" at bounding box center [622, 100] width 488 height 25
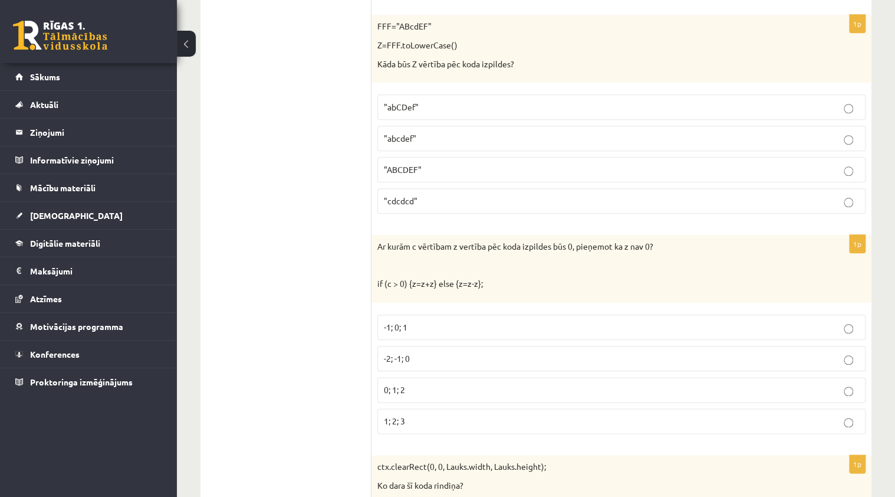
scroll to position [2679, 0]
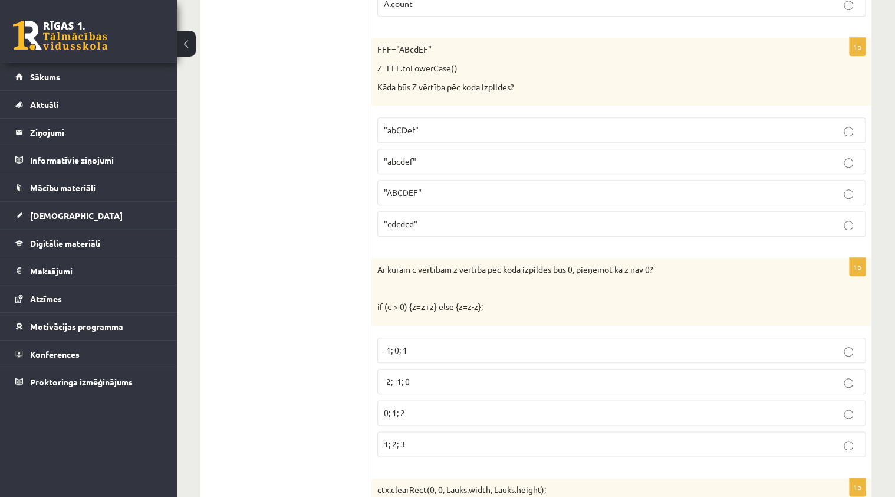
click at [431, 375] on p "-2; -1; 0" at bounding box center [621, 381] width 475 height 12
click at [434, 155] on p ""abcdef"" at bounding box center [621, 161] width 475 height 12
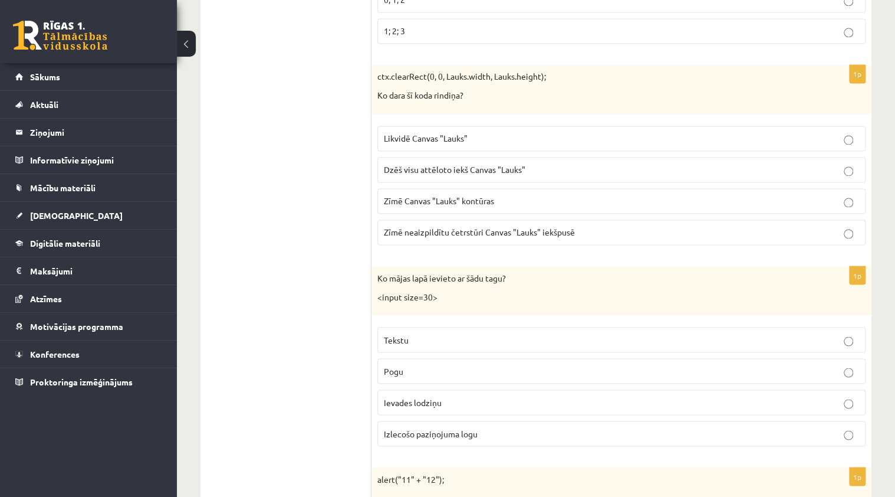
scroll to position [3114, 0]
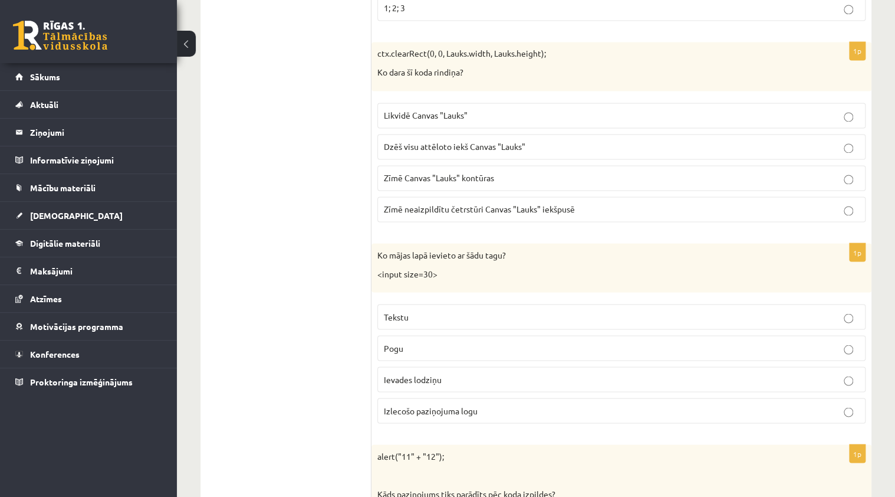
click at [432, 141] on span "Dzēš visu attēloto iekš Canvas "Lauks"" at bounding box center [455, 146] width 142 height 11
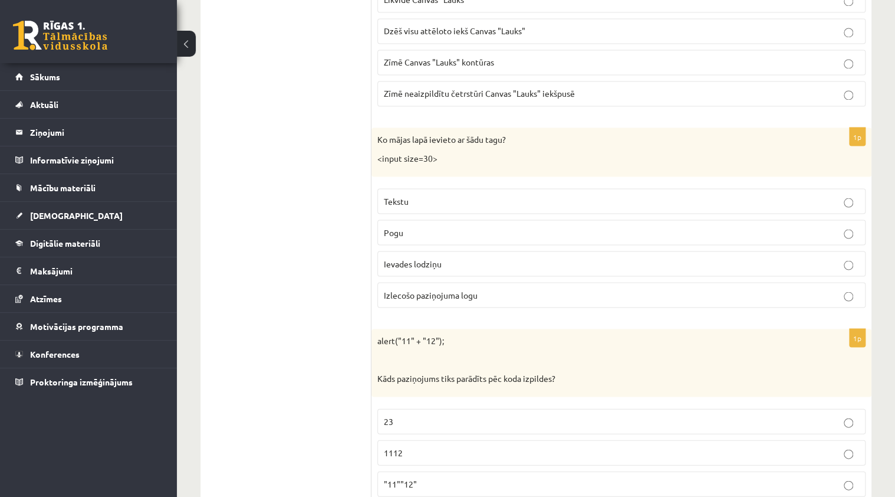
scroll to position [3303, 0]
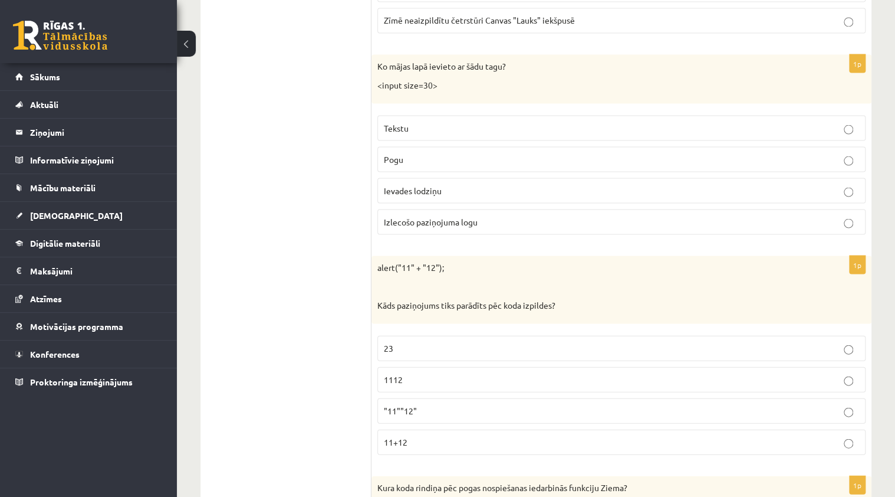
click at [434, 184] on p "Ievades lodziņu" at bounding box center [621, 190] width 475 height 12
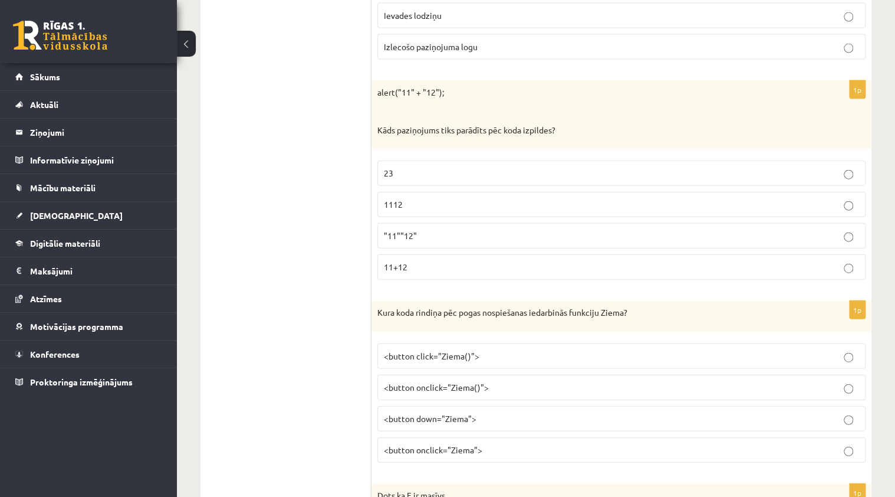
scroll to position [3492, 0]
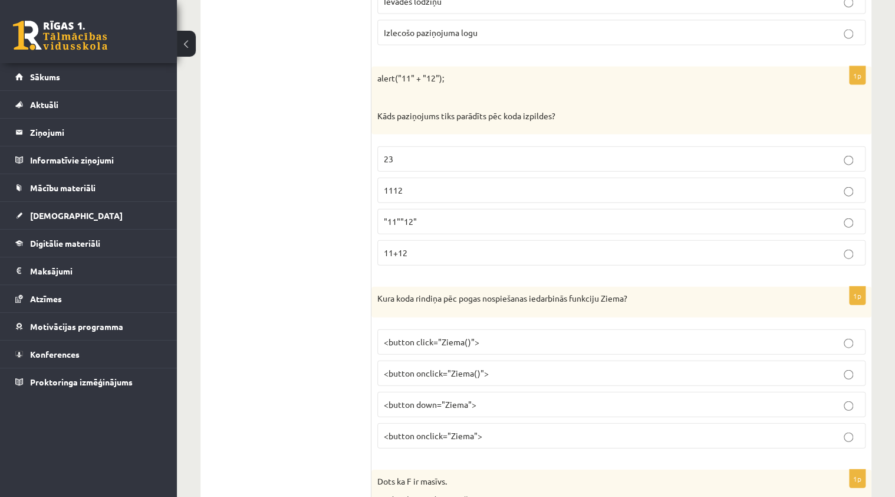
click at [433, 184] on p "1112" at bounding box center [621, 190] width 475 height 12
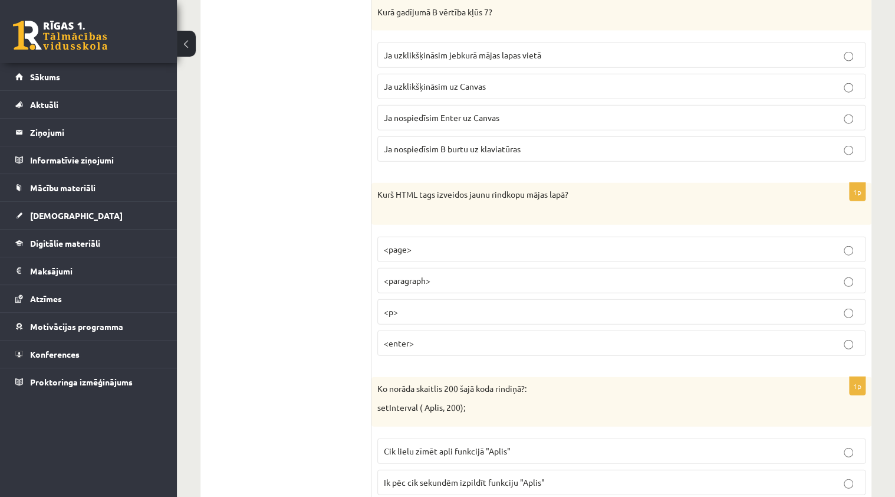
scroll to position [5887, 0]
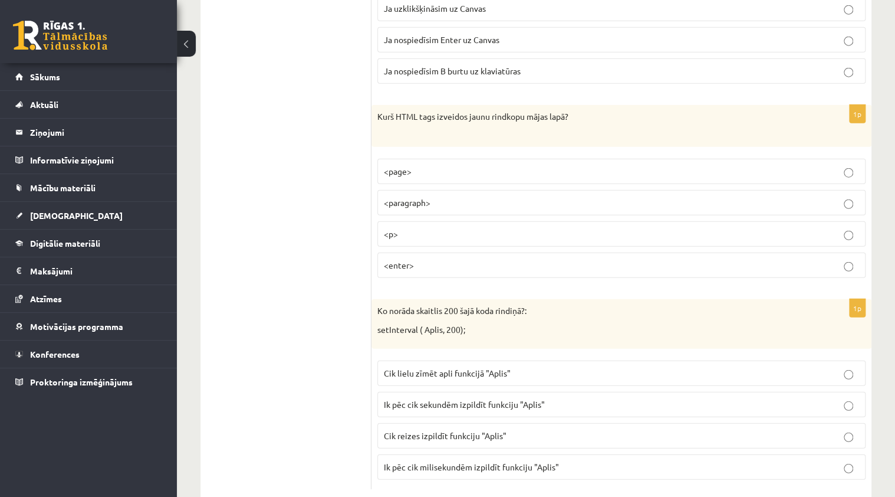
click at [599, 367] on p "Cik lielu zīmēt apli funkcijā "Aplis"" at bounding box center [621, 373] width 475 height 12
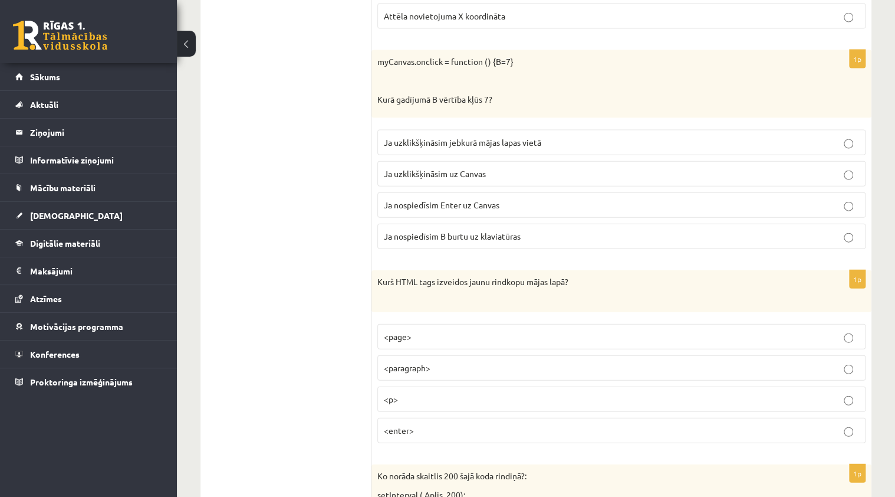
scroll to position [5746, 0]
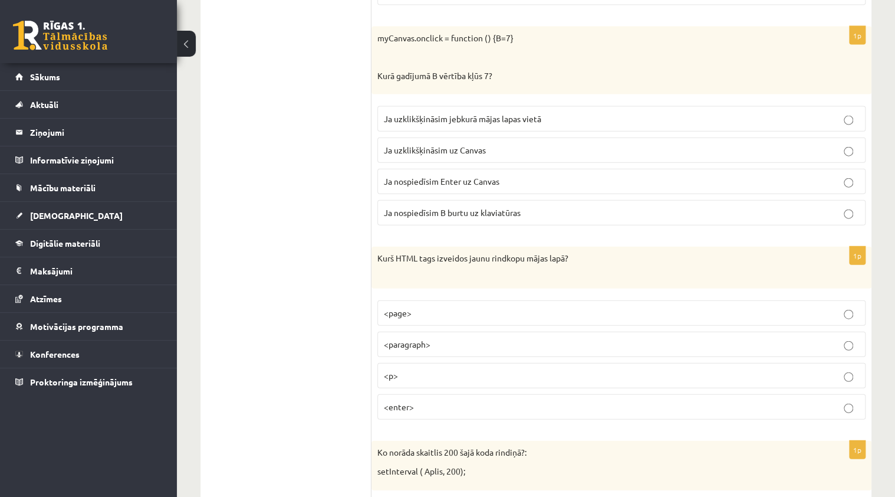
click at [605, 401] on p "<enter>" at bounding box center [621, 407] width 475 height 12
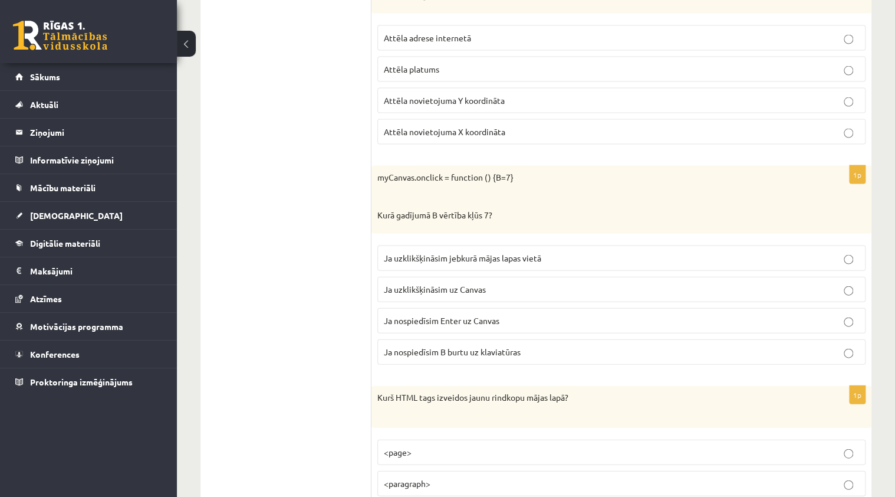
scroll to position [5604, 0]
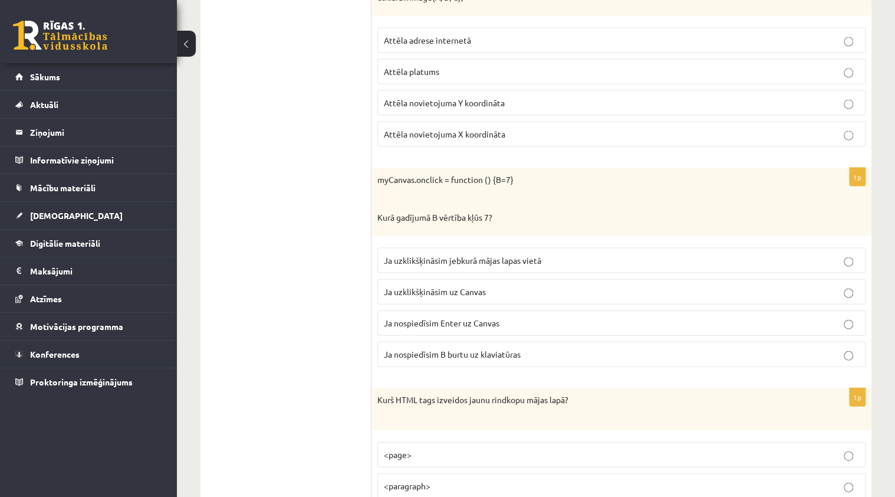
click at [492, 349] on span "Ja nospiedīsim B burtu uz klaviatūras" at bounding box center [452, 354] width 137 height 11
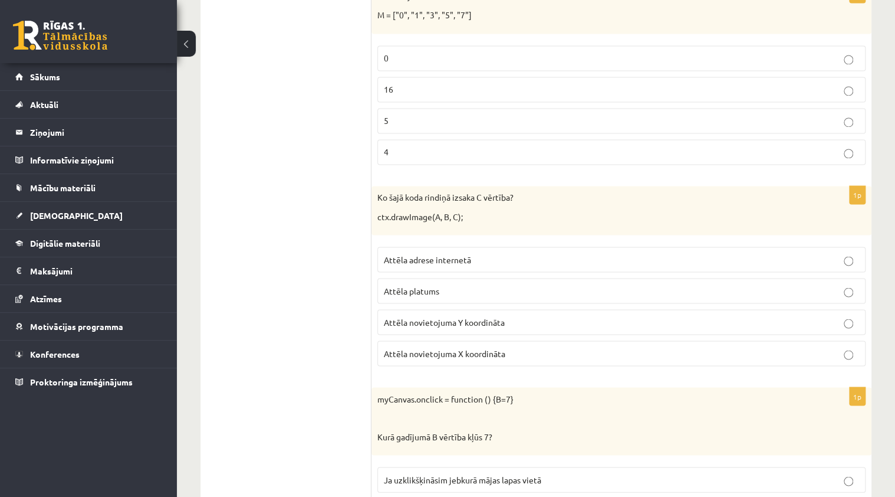
scroll to position [5368, 0]
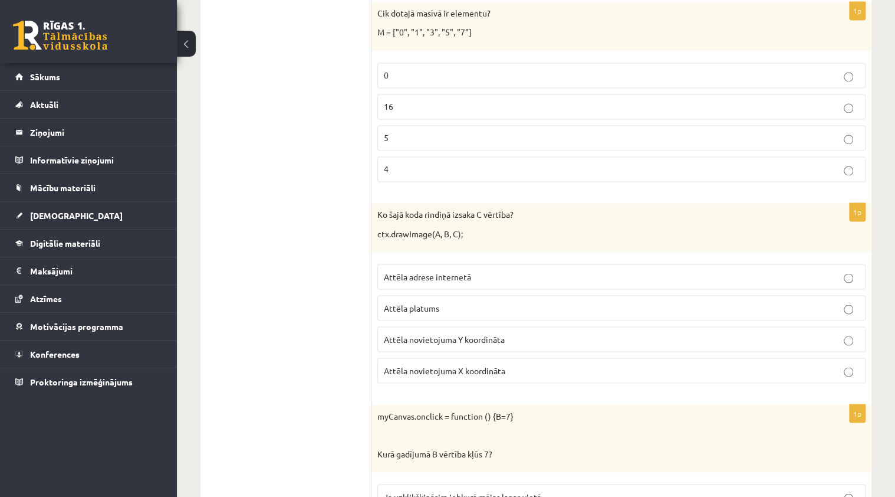
click at [539, 270] on p "Attēla adrese internetā" at bounding box center [621, 276] width 475 height 12
click at [497, 295] on label "Attēla platums" at bounding box center [622, 307] width 488 height 25
click at [493, 357] on label "Attēla novietojuma X koordināta" at bounding box center [622, 369] width 488 height 25
click at [501, 333] on p "Attēla novietojuma Y koordināta" at bounding box center [621, 339] width 475 height 12
click at [497, 364] on p "Attēla novietojuma X koordināta" at bounding box center [621, 370] width 475 height 12
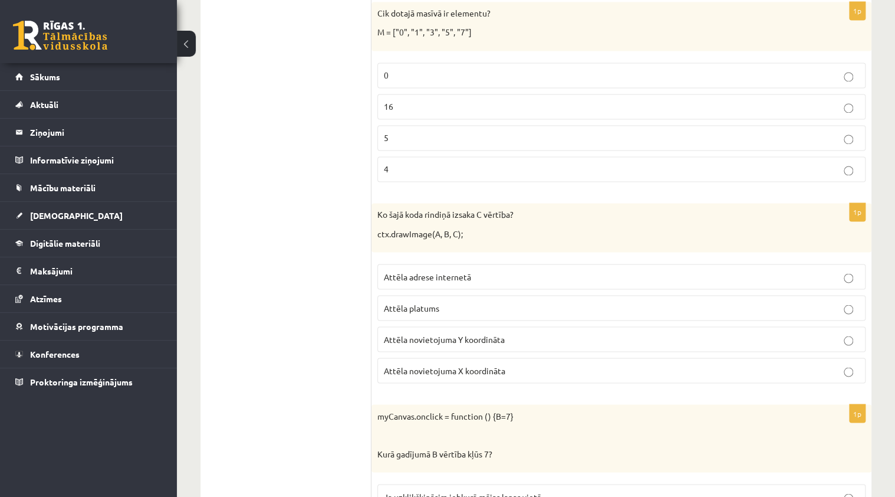
click at [514, 333] on p "Attēla novietojuma Y koordināta" at bounding box center [621, 339] width 475 height 12
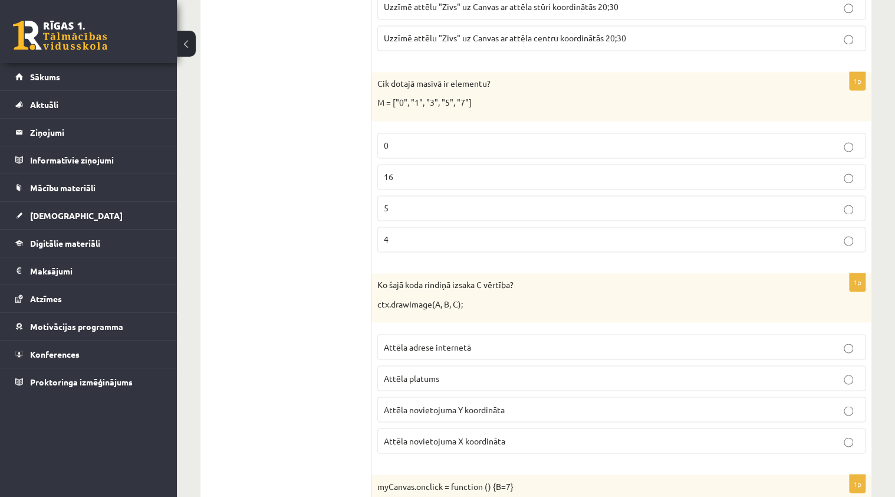
scroll to position [5321, 0]
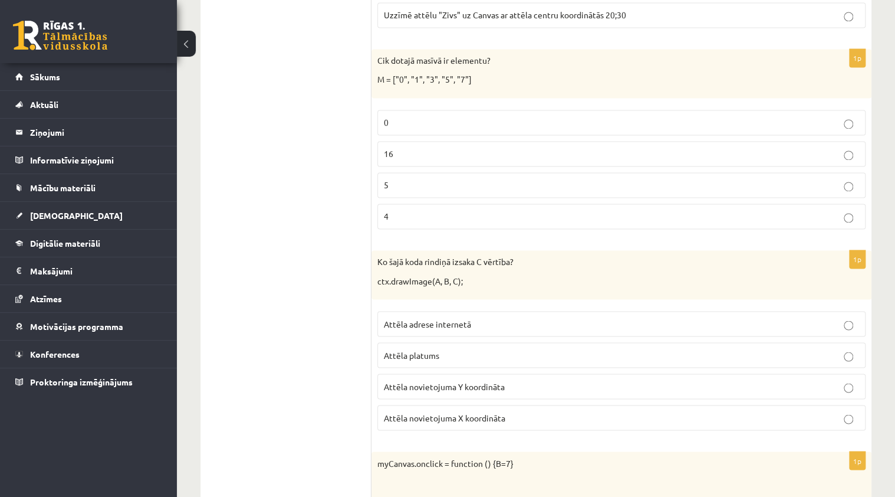
click at [512, 349] on p "Attēla platums" at bounding box center [621, 355] width 475 height 12
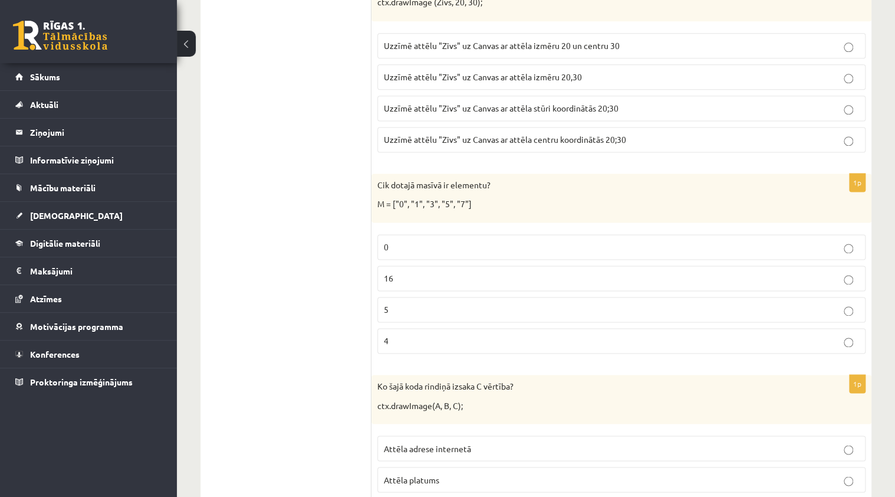
scroll to position [5180, 0]
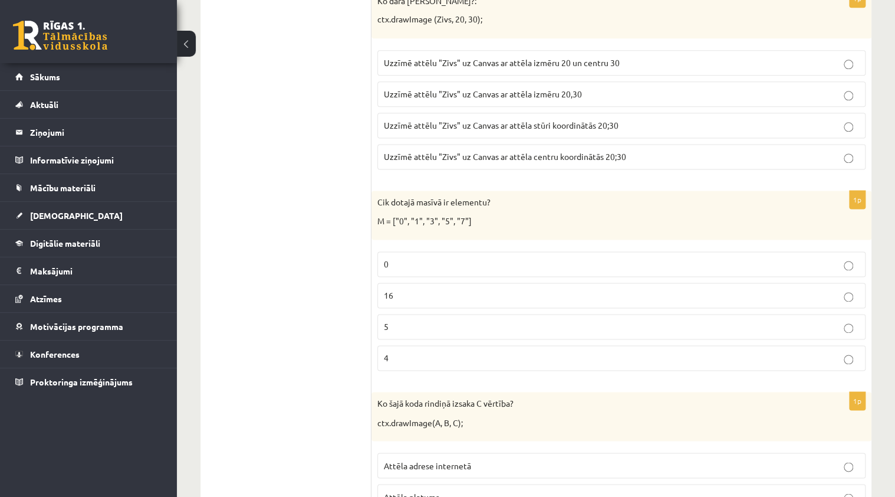
click at [419, 320] on p "5" at bounding box center [621, 326] width 475 height 12
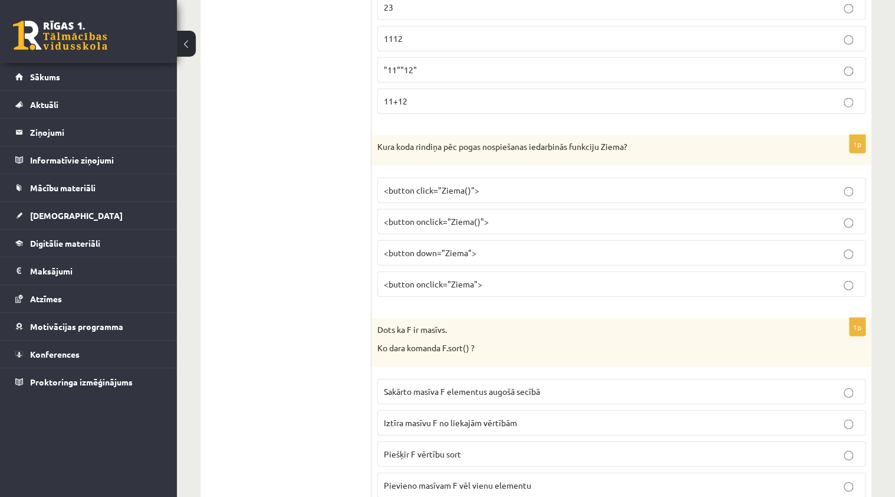
scroll to position [3670, 0]
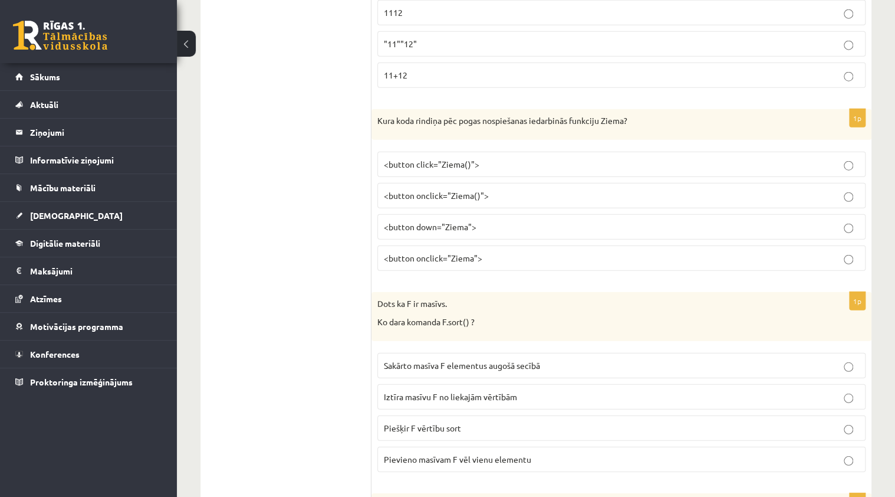
click at [460, 190] on span "<button onclick="Ziema()">" at bounding box center [436, 195] width 105 height 11
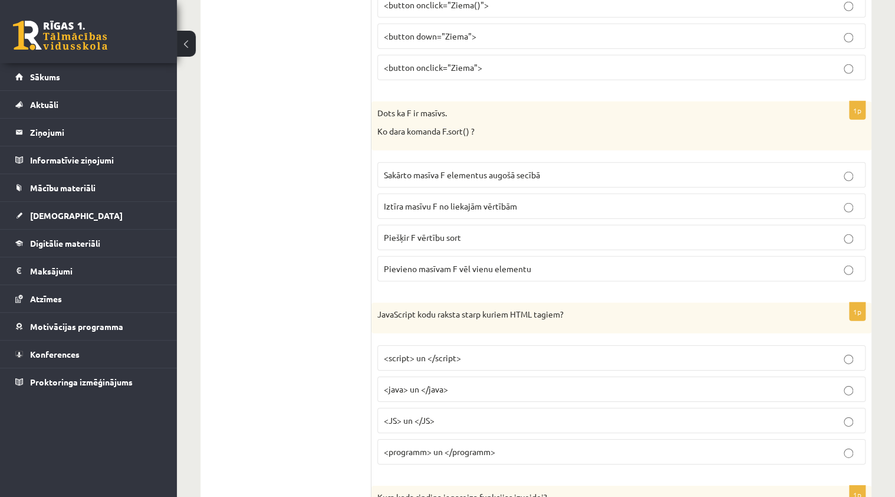
scroll to position [3905, 0]
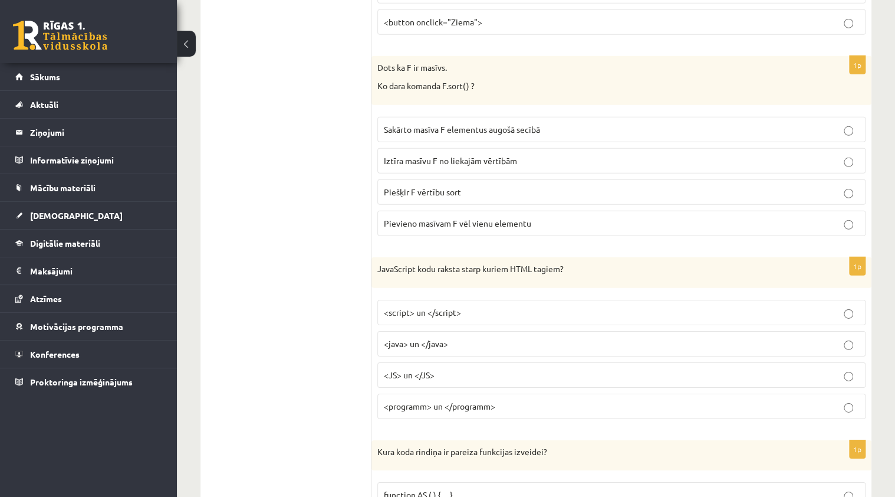
click at [630, 120] on label "Sakārto masīva F elementus augošā secībā" at bounding box center [622, 129] width 488 height 25
click at [586, 155] on p "Iztīra masīvu F no liekajām vērtībām" at bounding box center [621, 161] width 475 height 12
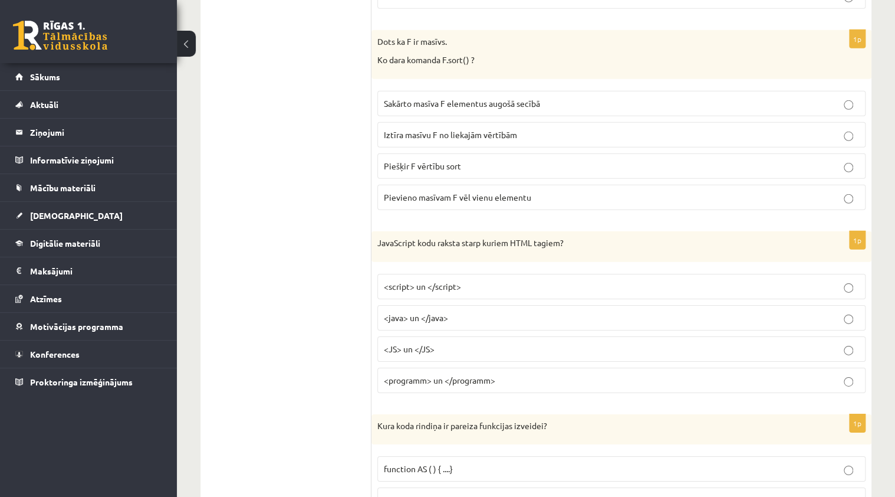
scroll to position [3953, 0]
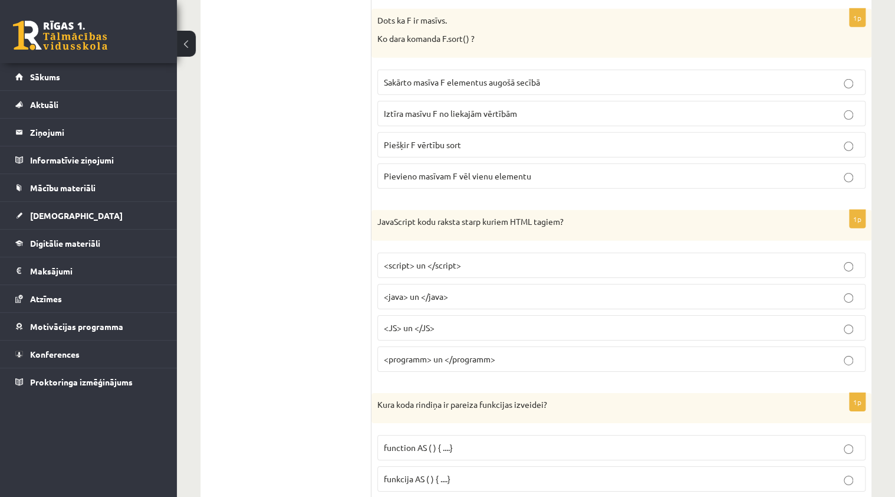
click at [576, 170] on p "Pievieno masīvam F vēl vienu elementu" at bounding box center [621, 176] width 475 height 12
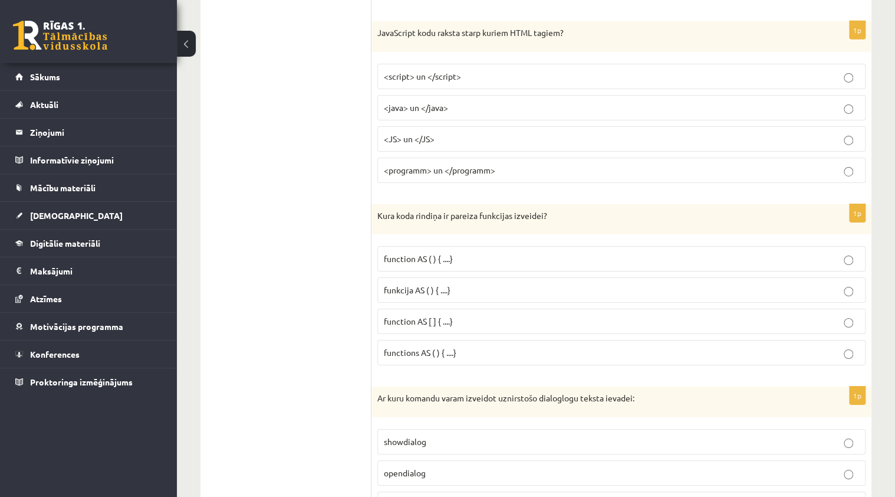
click at [599, 133] on p "<JS> un </JS>" at bounding box center [621, 139] width 475 height 12
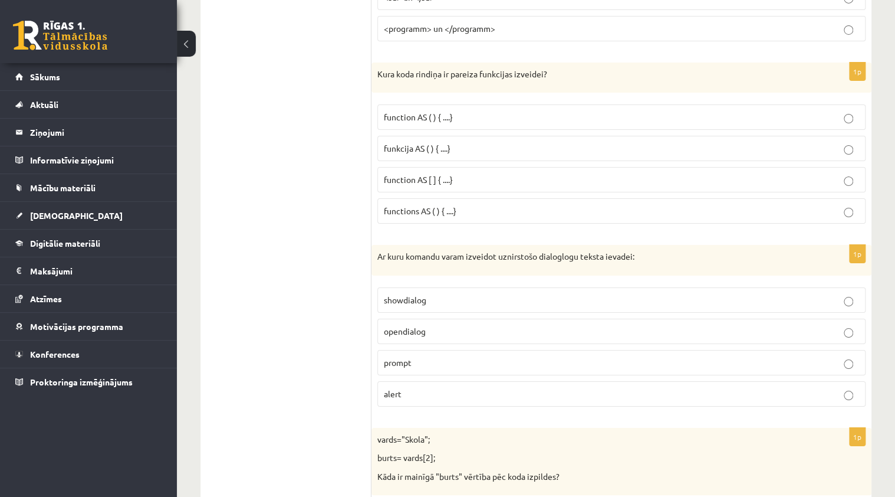
scroll to position [4330, 0]
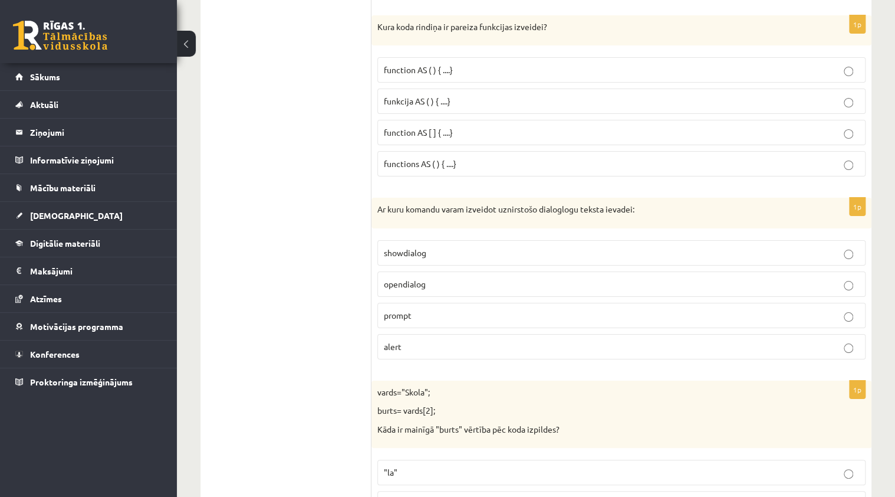
click at [659, 64] on p "function AS ( ) { ....}" at bounding box center [621, 70] width 475 height 12
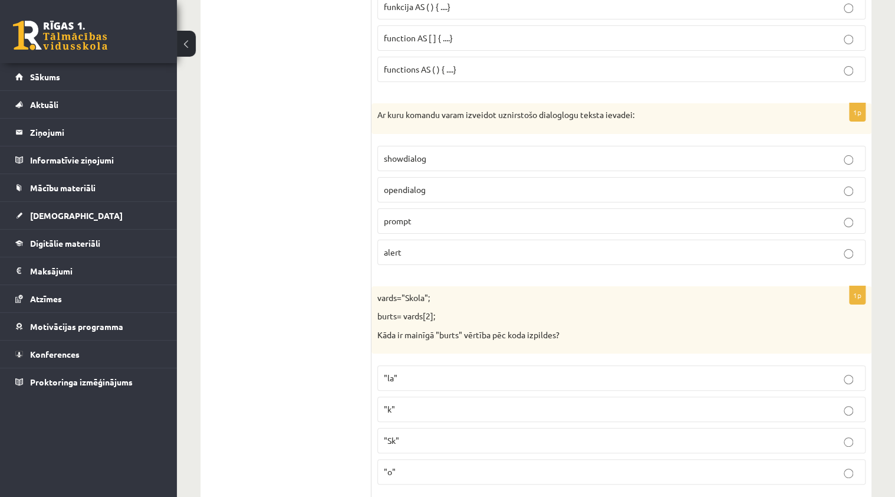
scroll to position [4472, 0]
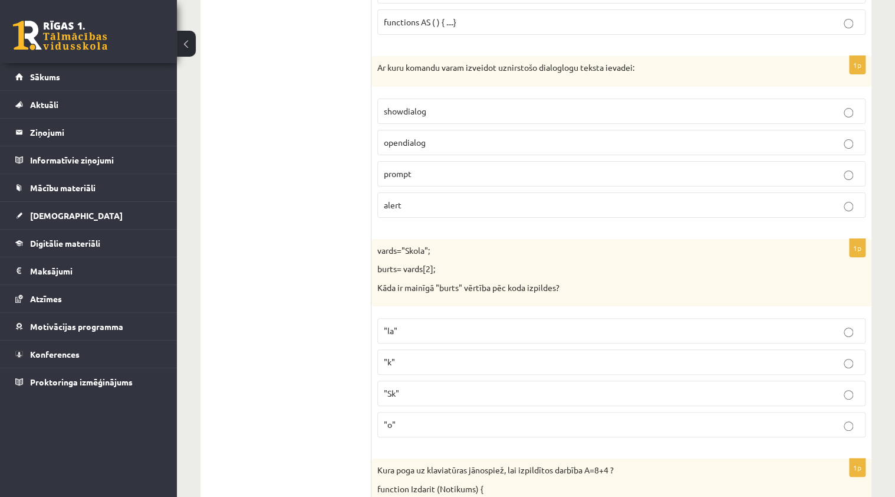
click at [521, 136] on p "opendialog" at bounding box center [621, 142] width 475 height 12
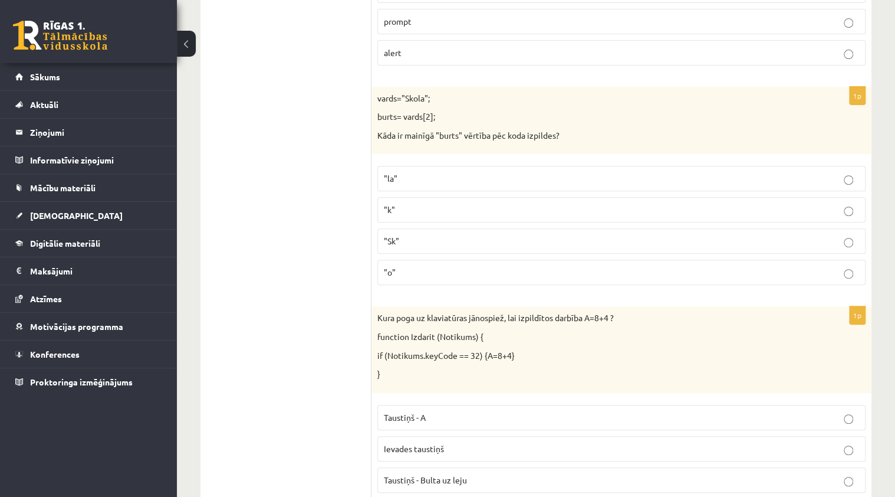
scroll to position [4660, 0]
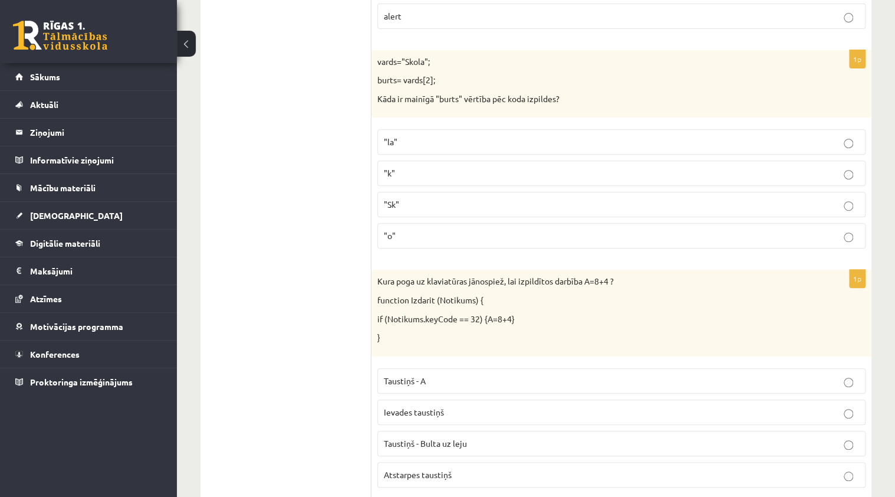
click at [487, 160] on label ""k"" at bounding box center [622, 172] width 488 height 25
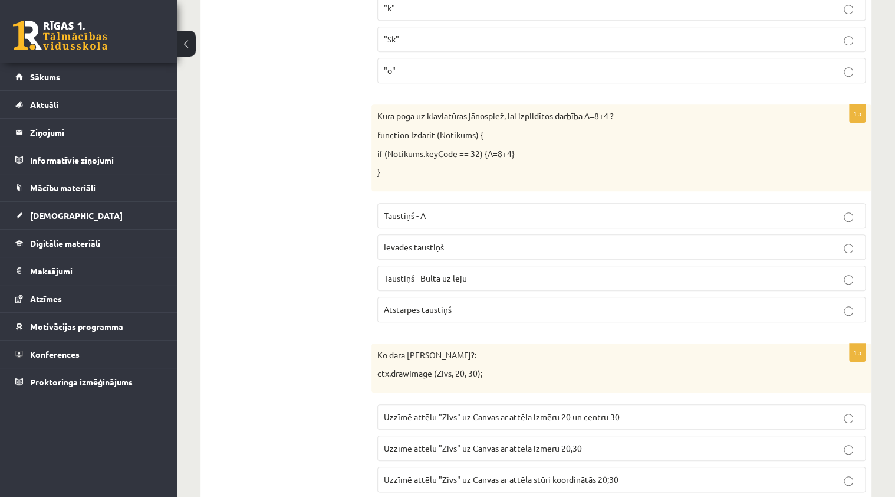
scroll to position [4849, 0]
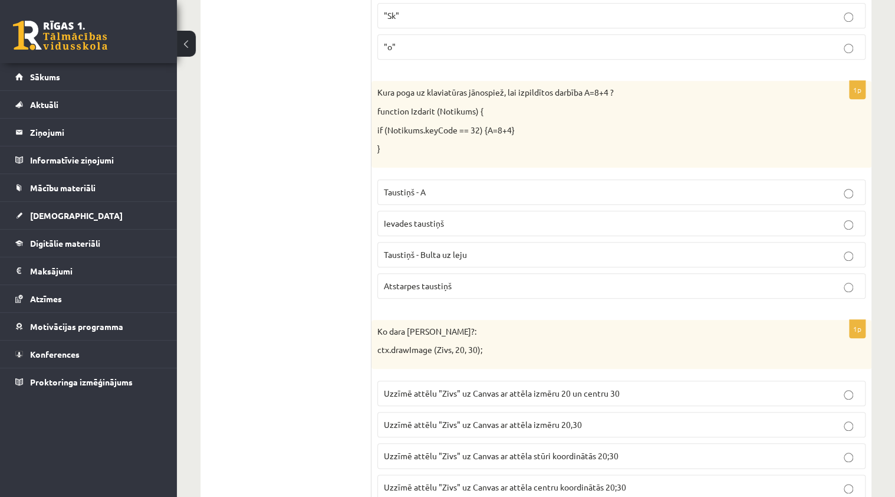
click at [559, 179] on label "Taustiņš - A" at bounding box center [622, 191] width 488 height 25
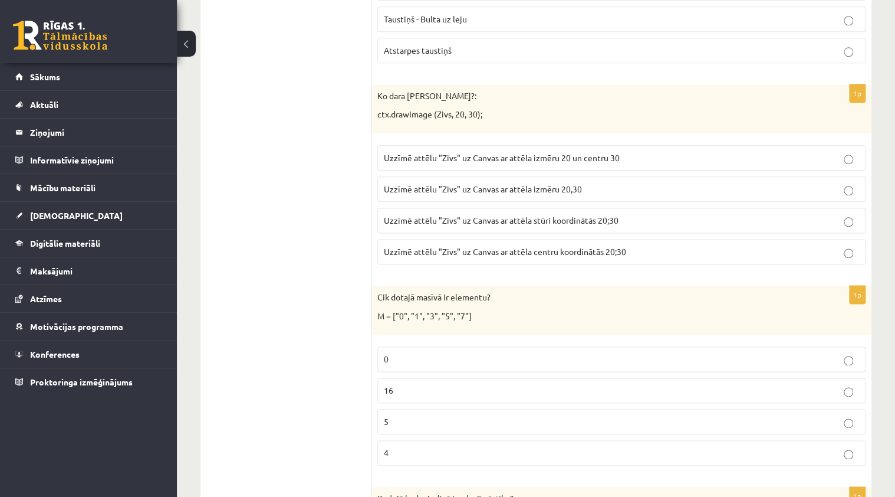
scroll to position [5085, 0]
click at [685, 214] on p "Uzzīmē attēlu "Zivs" uz Canvas ar attēla stūri koordinātās 20;30" at bounding box center [621, 220] width 475 height 12
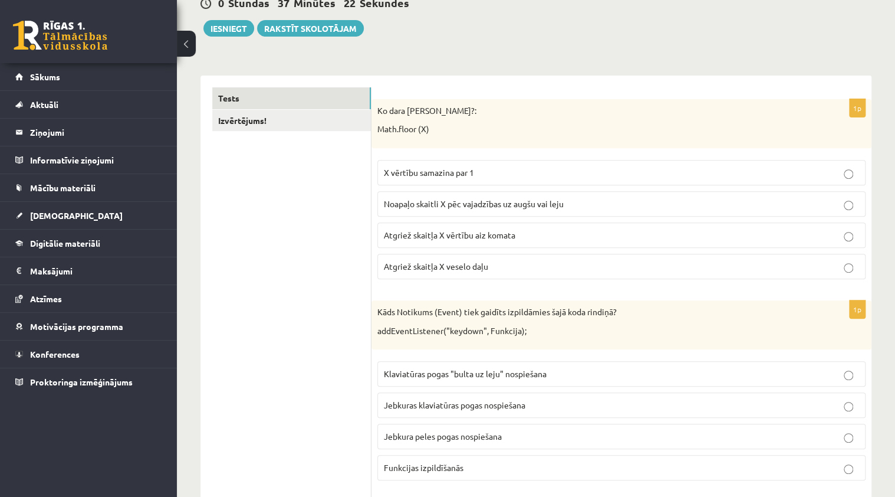
scroll to position [130, 0]
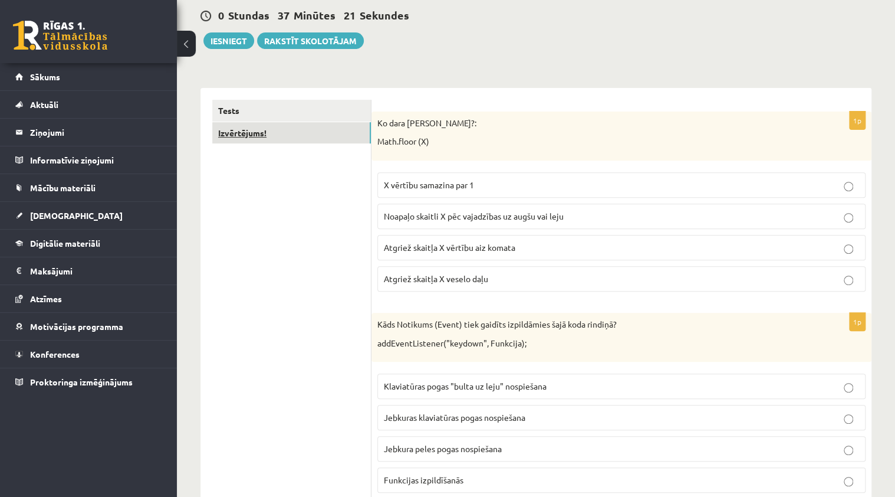
click at [335, 139] on link "Izvērtējums!" at bounding box center [291, 133] width 159 height 22
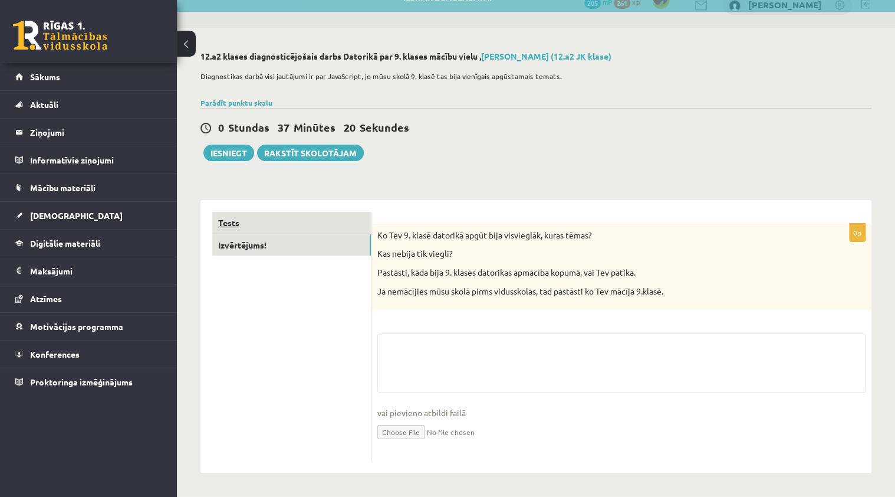
click at [296, 227] on link "Tests" at bounding box center [291, 223] width 159 height 22
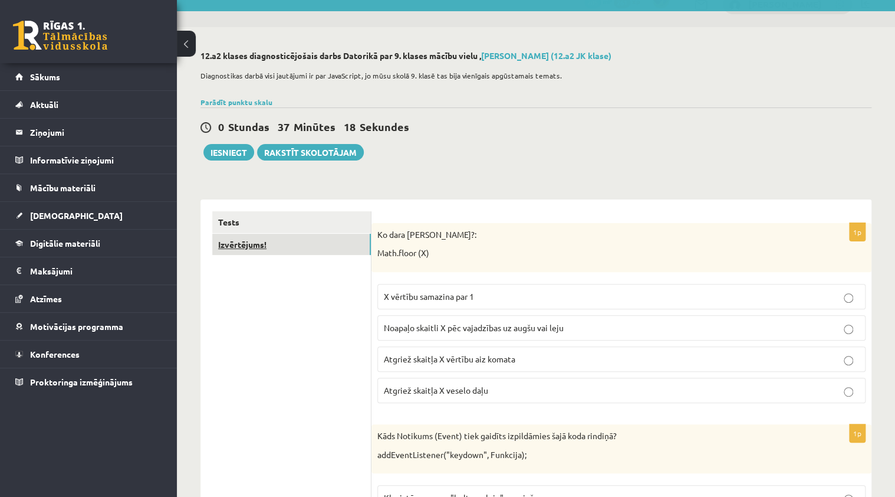
click at [311, 248] on link "Izvērtējums!" at bounding box center [291, 245] width 159 height 22
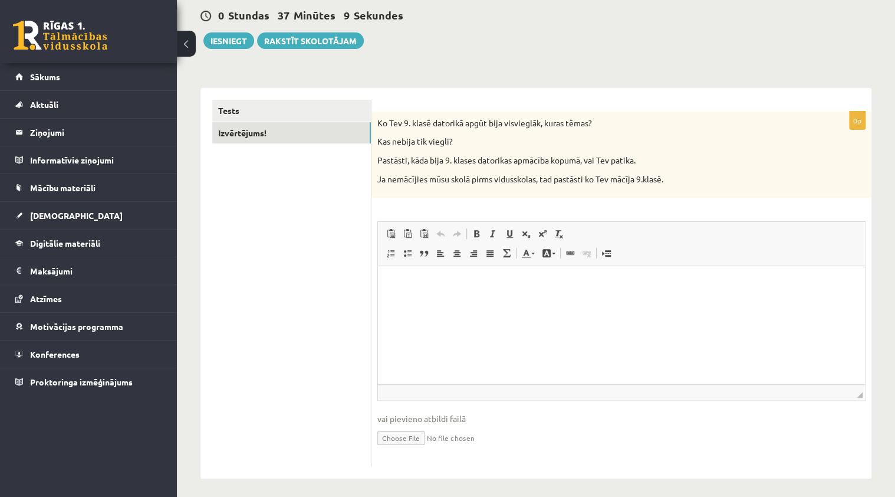
scroll to position [135, 0]
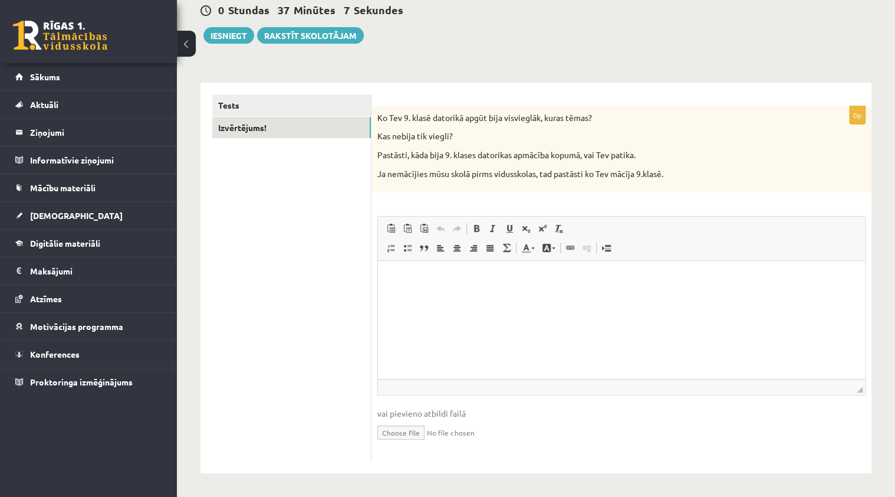
click at [576, 297] on html at bounding box center [621, 279] width 487 height 36
click at [449, 297] on html at bounding box center [621, 279] width 487 height 36
click at [526, 286] on html "**********" at bounding box center [621, 279] width 487 height 36
click at [248, 28] on button "Iesniegt" at bounding box center [229, 35] width 51 height 17
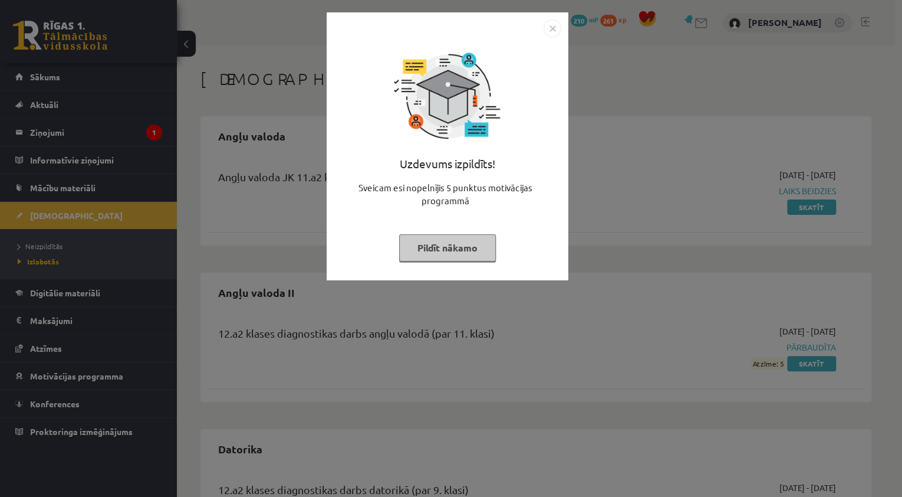
click at [467, 244] on button "Pildīt nākamo" at bounding box center [447, 247] width 97 height 27
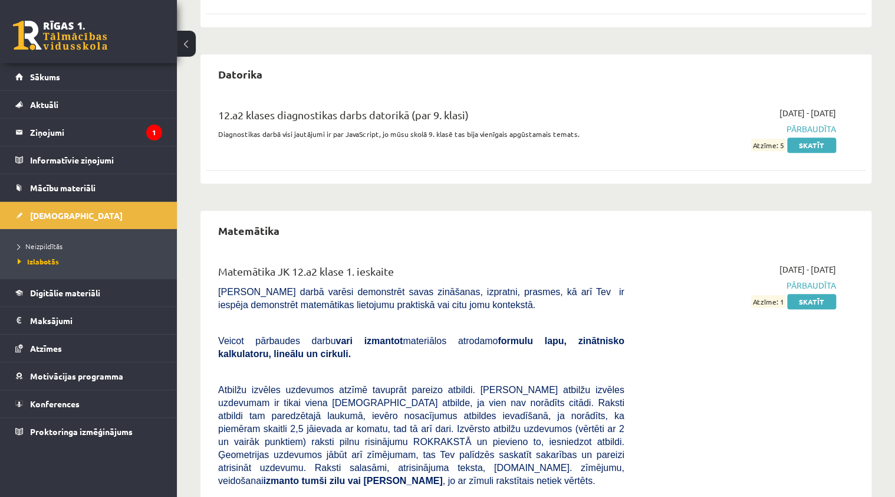
scroll to position [252, 0]
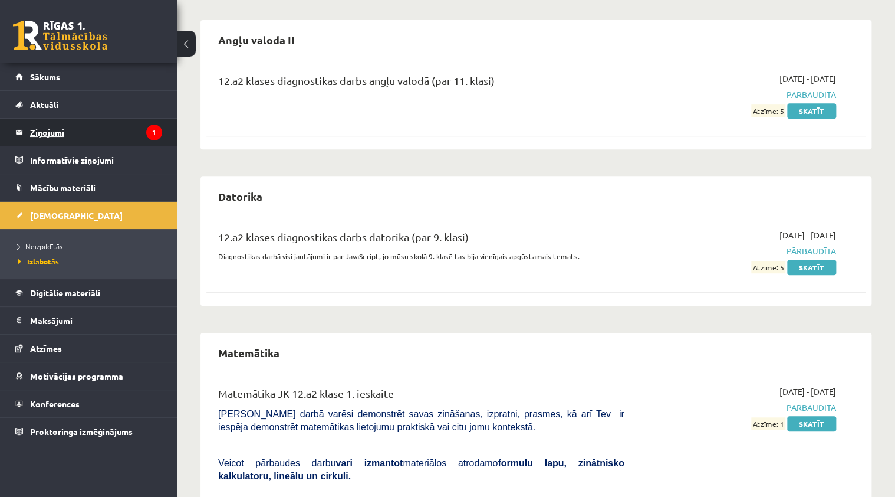
click at [68, 132] on legend "Ziņojumi 1" at bounding box center [96, 132] width 132 height 27
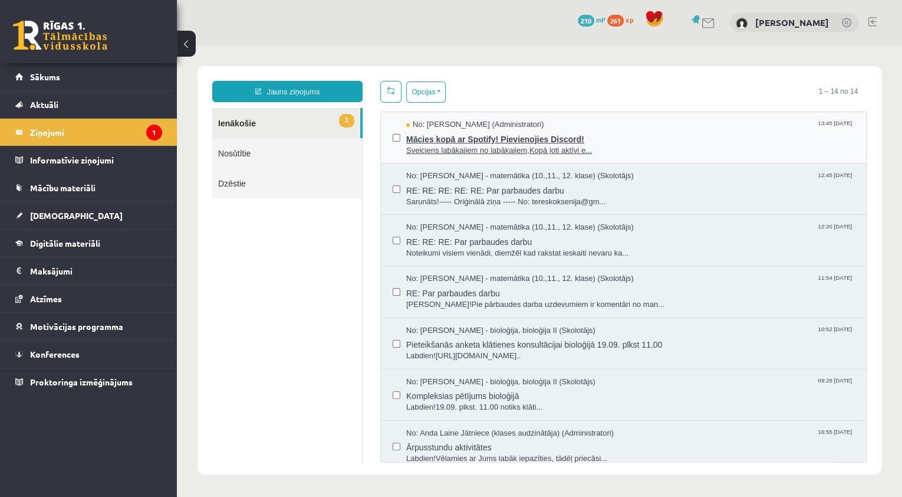
click at [544, 145] on span "Sveiciens labākajiem no labākajiem,Kopā ļoti aktīvi e..." at bounding box center [630, 150] width 448 height 11
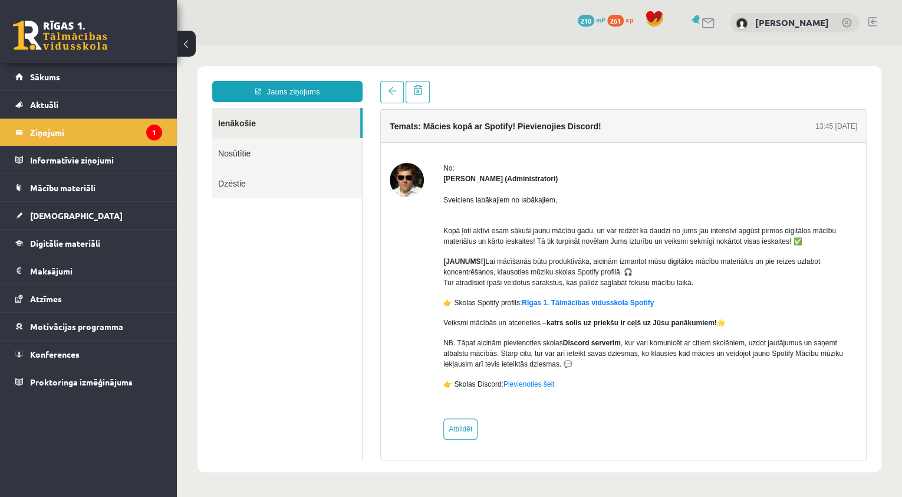
click at [297, 132] on link "Ienākošie" at bounding box center [286, 123] width 148 height 30
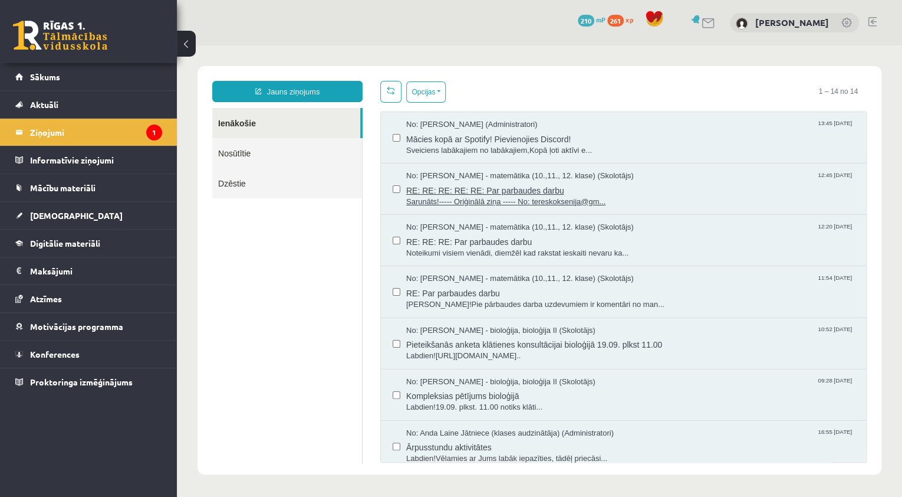
click at [491, 187] on span "RE: RE: RE: RE: RE: Par parbaudes darbu" at bounding box center [630, 189] width 448 height 15
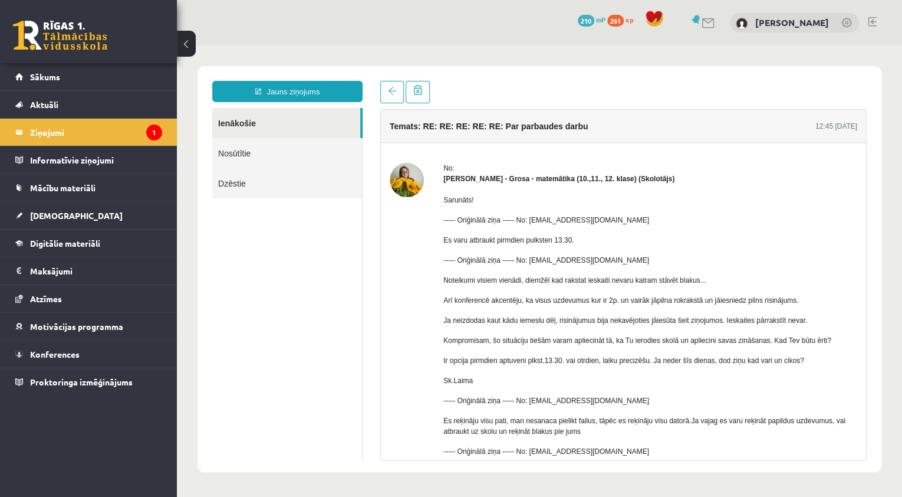
click at [275, 120] on link "Ienākošie" at bounding box center [286, 123] width 148 height 30
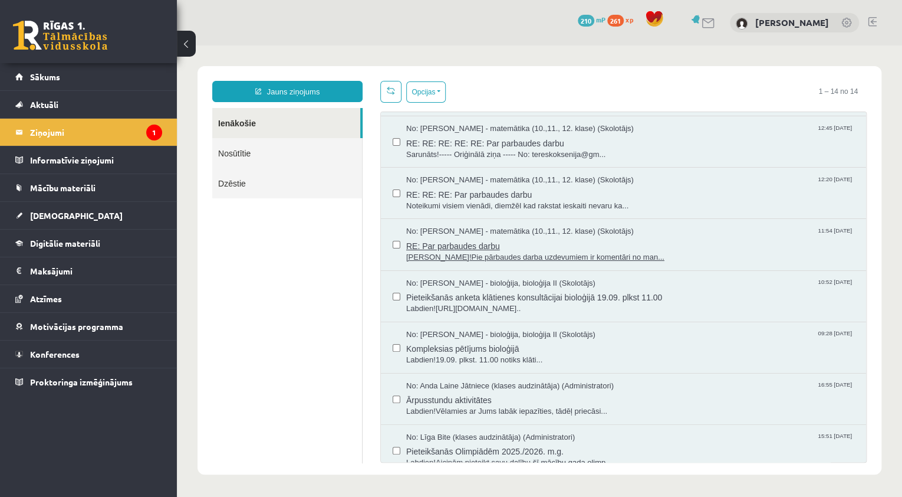
scroll to position [94, 0]
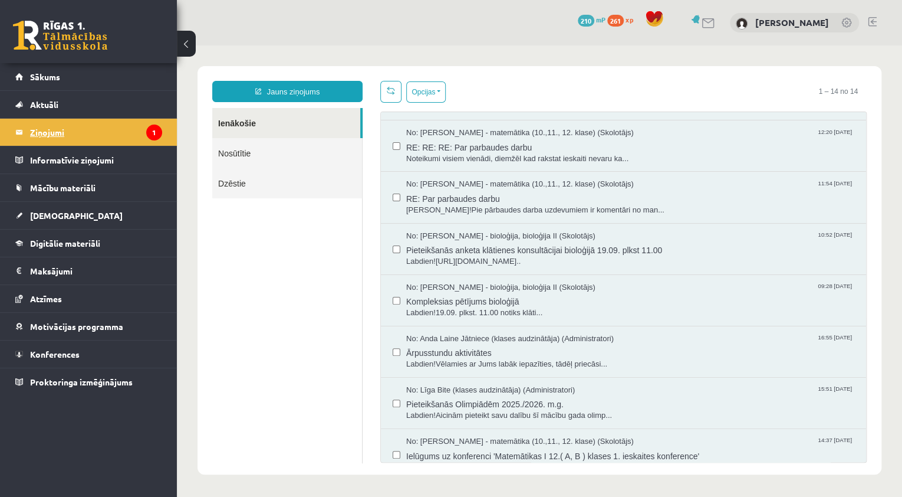
click at [57, 124] on legend "Ziņojumi 1" at bounding box center [96, 132] width 132 height 27
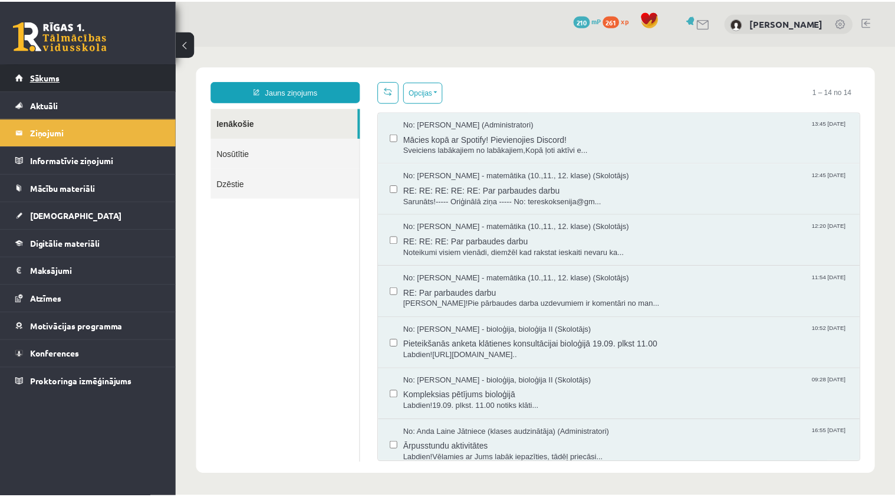
scroll to position [0, 0]
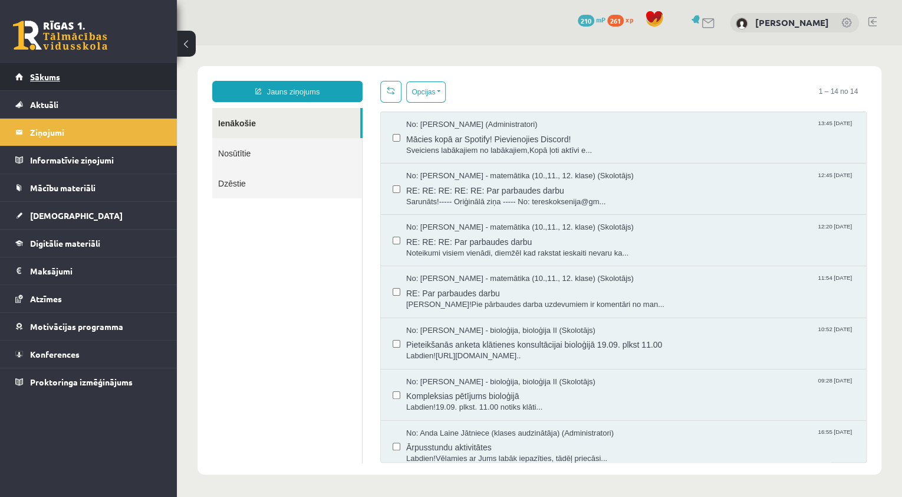
click at [104, 71] on link "Sākums" at bounding box center [88, 76] width 147 height 27
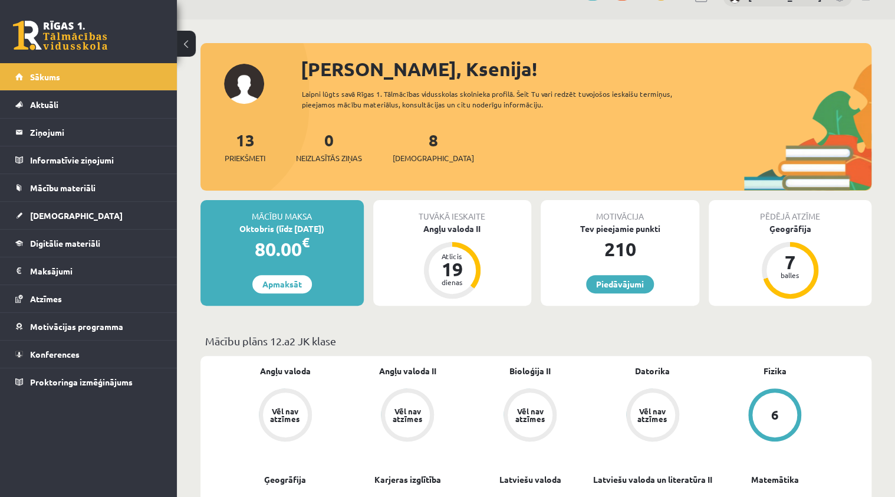
scroll to position [47, 0]
